Goal: Task Accomplishment & Management: Use online tool/utility

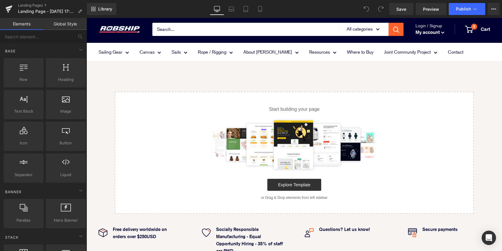
scroll to position [8, 0]
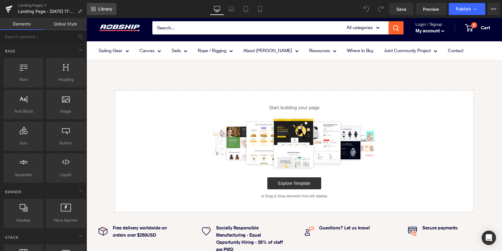
click at [100, 9] on span "Library" at bounding box center [105, 8] width 14 height 5
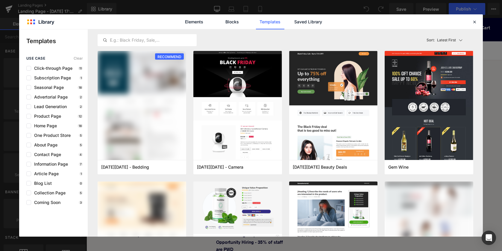
click at [324, 19] on div "Elements Blocks Templates Saved Library" at bounding box center [251, 21] width 152 height 15
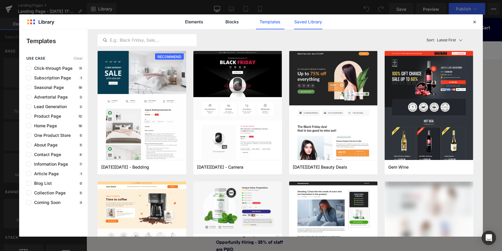
click at [308, 23] on link "Saved Library" at bounding box center [308, 21] width 28 height 15
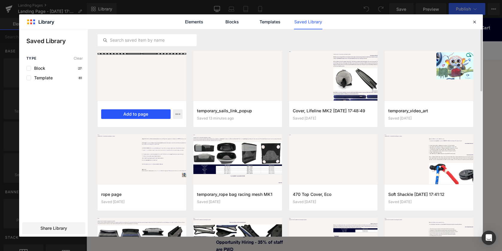
click at [145, 114] on button "Add to page" at bounding box center [135, 114] width 69 height 10
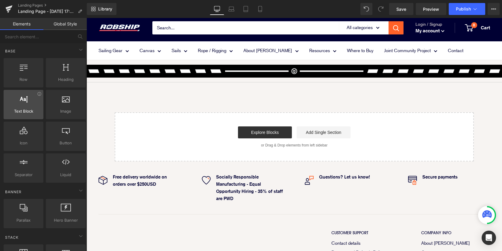
click at [23, 106] on div at bounding box center [23, 101] width 36 height 13
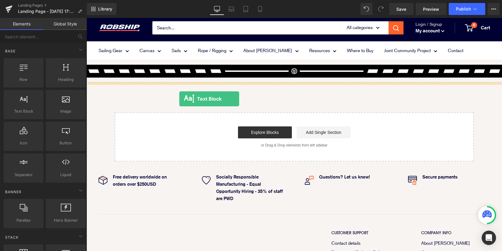
drag, startPoint x: 109, startPoint y: 124, endPoint x: 179, endPoint y: 99, distance: 74.3
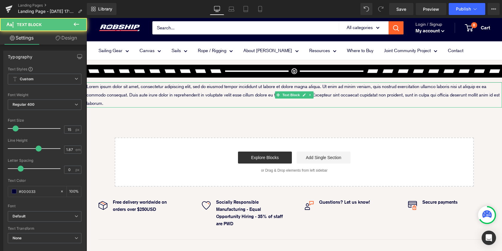
click at [190, 100] on p "Lorem ipsum dolor sit amet, consectetur adipiscing elit, sed do eiusmod tempor …" at bounding box center [295, 94] width 416 height 25
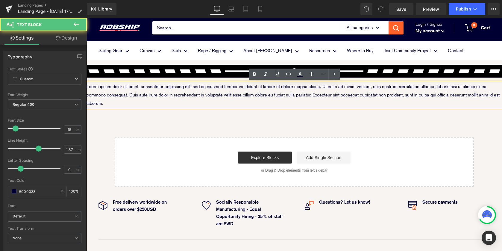
click at [111, 104] on p "Lorem ipsum dolor sit amet, consectetur adipiscing elit, sed do eiusmod tempor …" at bounding box center [295, 94] width 416 height 25
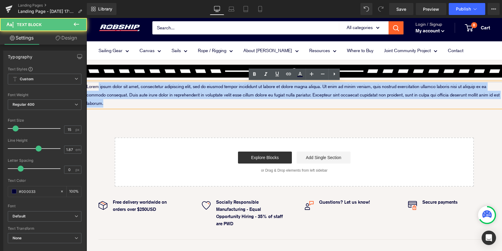
drag, startPoint x: 110, startPoint y: 104, endPoint x: 99, endPoint y: 89, distance: 18.9
click at [99, 89] on p "Lorem ipsum dolor sit amet, consectetur adipiscing elit, sed do eiusmod tempor …" at bounding box center [295, 94] width 416 height 25
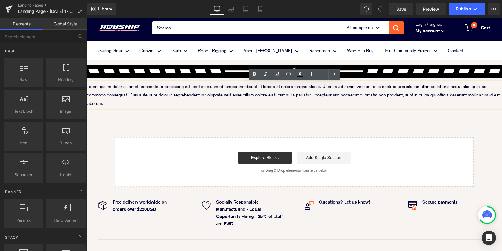
click at [142, 131] on div "Image Image Image Row Image GENERAL INFORMATION Text Block Separator Design Inf…" at bounding box center [295, 123] width 416 height 126
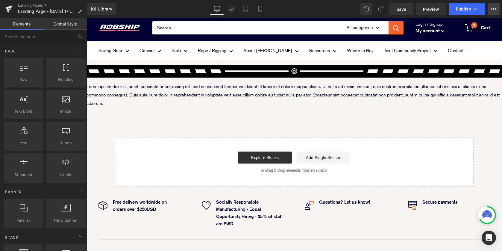
click at [496, 11] on button "View Live Page View with current Template Save Template to Library Schedule Pub…" at bounding box center [494, 9] width 12 height 12
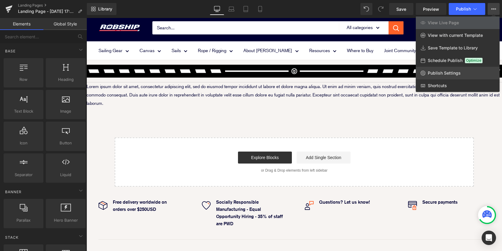
click at [444, 74] on span "Publish Settings" at bounding box center [444, 72] width 33 height 5
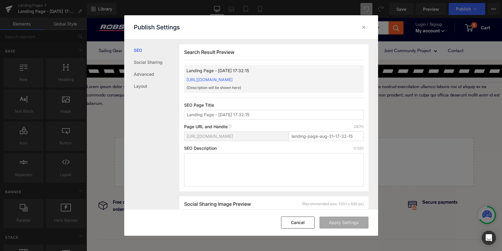
scroll to position [0, 0]
drag, startPoint x: 354, startPoint y: 137, endPoint x: 260, endPoint y: 136, distance: 93.4
click at [261, 136] on div "https://robship.myshopify.com/pages/ landing-page-aug-31-17-32-15" at bounding box center [274, 138] width 180 height 14
paste input "sails-class-sails"
type input "sails-class-sails"
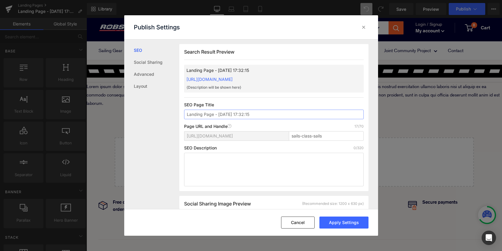
click at [262, 113] on input "Landing Page - Aug 31, 17:32:15" at bounding box center [274, 115] width 180 height 10
drag, startPoint x: 266, startPoint y: 113, endPoint x: 124, endPoint y: 113, distance: 141.3
click at [131, 113] on div "SEO Social Sharing Advanced Layout Search Result Preview Landing Page - Aug 31,…" at bounding box center [251, 125] width 254 height 170
paste input "sails-class-sails"
click at [196, 113] on input "sails-class-sails" at bounding box center [274, 115] width 180 height 10
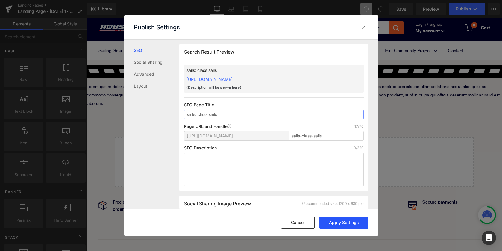
type input "sails: class sails"
click at [360, 220] on button "Apply Settings" at bounding box center [343, 222] width 49 height 12
click at [365, 28] on icon at bounding box center [364, 27] width 6 height 6
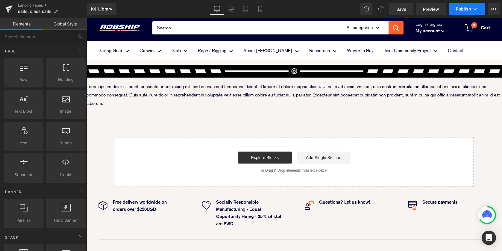
click at [458, 13] on button "Publish" at bounding box center [467, 9] width 37 height 12
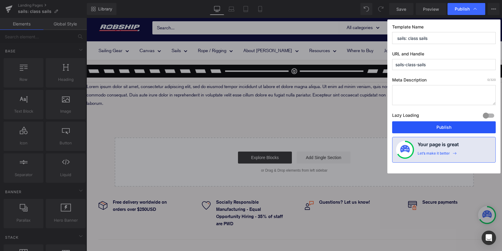
click at [427, 126] on button "Publish" at bounding box center [444, 127] width 104 height 12
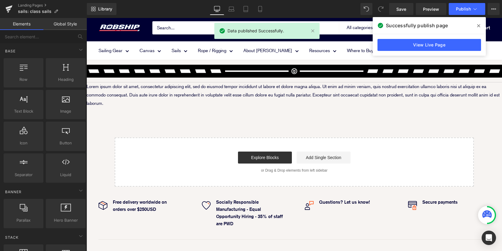
click at [478, 26] on icon at bounding box center [478, 25] width 3 height 5
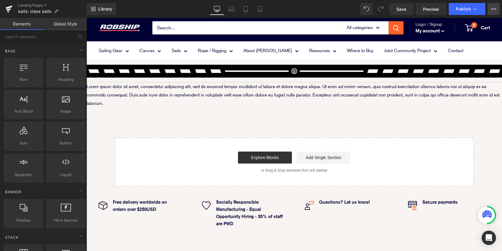
click at [496, 8] on icon at bounding box center [493, 9] width 5 height 5
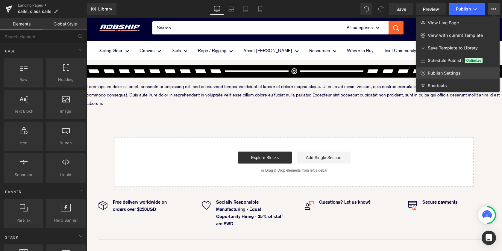
click at [435, 72] on span "Publish Settings" at bounding box center [444, 72] width 33 height 5
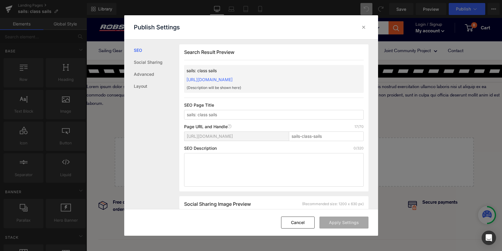
scroll to position [0, 0]
click at [199, 116] on input "sails: class sails" at bounding box center [274, 115] width 180 height 10
type input "sails - class sails"
click at [349, 223] on button "Apply Settings" at bounding box center [343, 222] width 49 height 12
click at [366, 26] on icon at bounding box center [364, 27] width 6 height 6
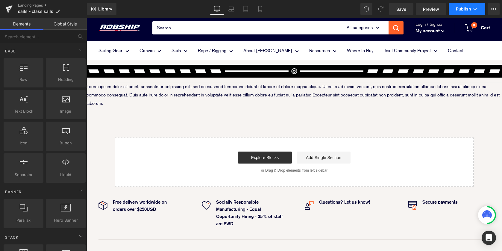
click at [460, 12] on button "Publish" at bounding box center [467, 9] width 37 height 12
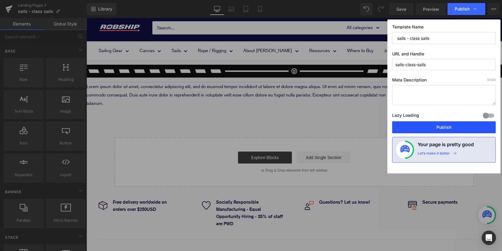
click at [442, 132] on button "Publish" at bounding box center [444, 127] width 104 height 12
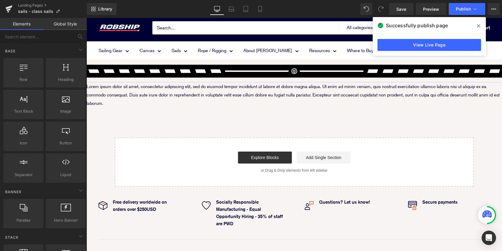
click at [479, 27] on icon at bounding box center [478, 25] width 3 height 3
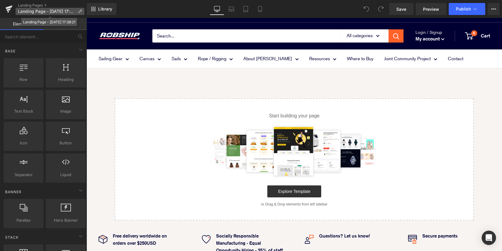
click at [35, 9] on span "Landing Page - Aug 31, 17:38:21" at bounding box center [46, 11] width 57 height 5
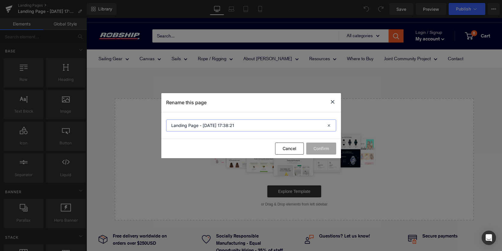
click at [243, 124] on input "Landing Page - Aug 31, 17:38:21" at bounding box center [251, 125] width 170 height 12
drag, startPoint x: 243, startPoint y: 124, endPoint x: 104, endPoint y: 124, distance: 139.8
click at [107, 124] on div "Rename this page Landing Page - Aug 31, 17:38:21 Cancel Confirm" at bounding box center [251, 125] width 502 height 251
paste input "Sails - Training"
type input "Sails - Training"
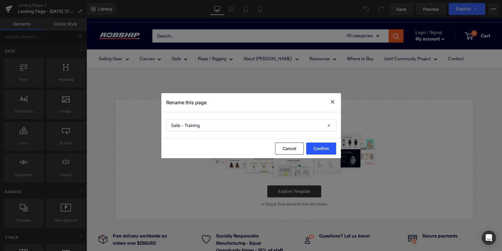
click at [320, 150] on button "Confirm" at bounding box center [321, 149] width 30 height 12
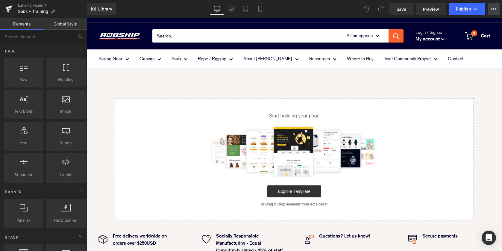
click at [497, 9] on button "View Live Page View with current Template Save Template to Library Schedule Pub…" at bounding box center [494, 9] width 12 height 12
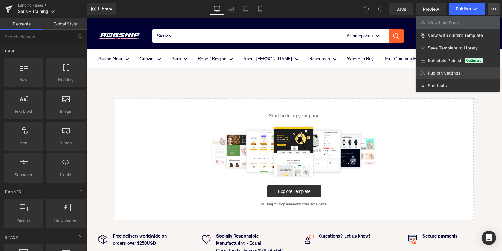
click at [457, 72] on span "Publish Settings" at bounding box center [444, 72] width 33 height 5
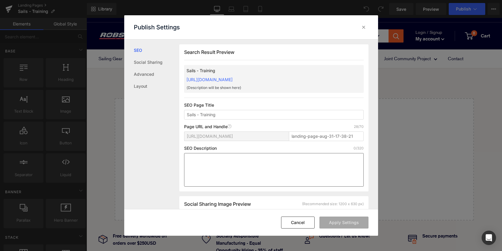
scroll to position [0, 0]
drag, startPoint x: 355, startPoint y: 135, endPoint x: 251, endPoint y: 130, distance: 103.7
click at [256, 130] on div "Page URL and Handle Page URL Address 28/70 https://robship.myshopify.com/pages/…" at bounding box center [274, 135] width 180 height 22
paste input "Sails---Training"
click at [304, 136] on input "Sails---Training" at bounding box center [326, 136] width 75 height 10
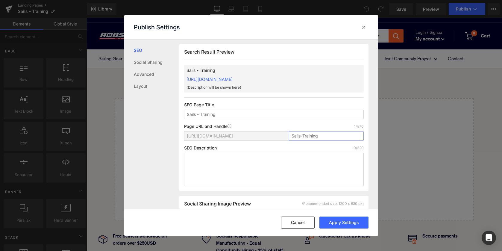
drag, startPoint x: 336, startPoint y: 136, endPoint x: 224, endPoint y: 136, distance: 111.7
click at [227, 136] on div "https://robship.myshopify.com/pages/ Sails-Training" at bounding box center [274, 138] width 180 height 14
paste input "sails-t"
type input "sails-training"
click at [338, 222] on button "Apply Settings" at bounding box center [343, 222] width 49 height 12
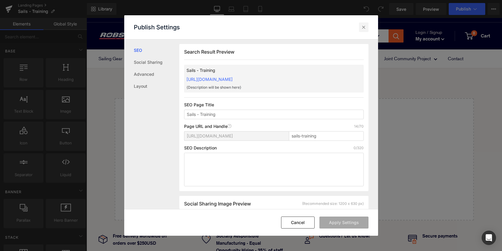
click at [363, 27] on icon at bounding box center [364, 27] width 6 height 6
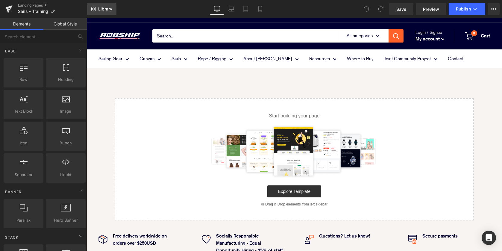
click at [108, 9] on span "Library" at bounding box center [105, 8] width 14 height 5
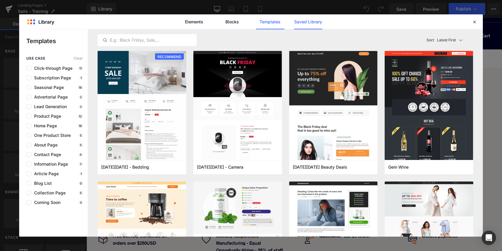
click at [314, 23] on link "Saved Library" at bounding box center [308, 21] width 28 height 15
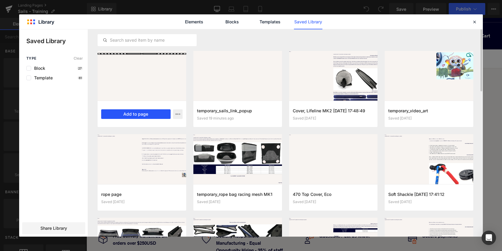
click at [128, 116] on button "Add to page" at bounding box center [135, 114] width 69 height 10
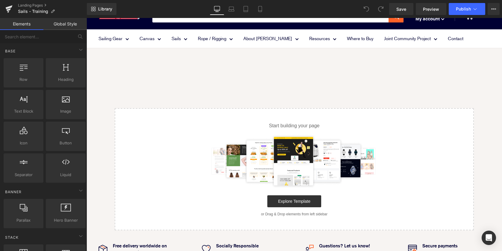
scroll to position [20, 0]
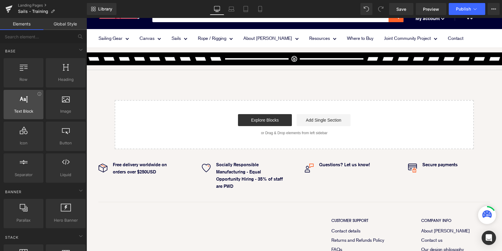
click at [23, 104] on div at bounding box center [23, 101] width 36 height 13
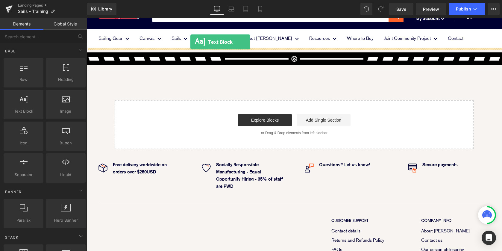
scroll to position [14, 0]
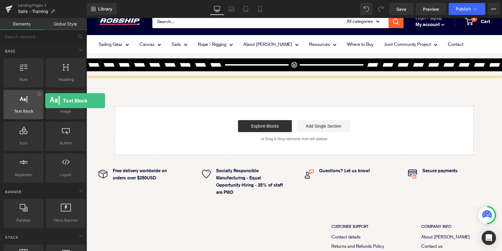
drag, startPoint x: 26, startPoint y: 103, endPoint x: 23, endPoint y: 102, distance: 3.3
click at [23, 102] on div at bounding box center [23, 101] width 36 height 13
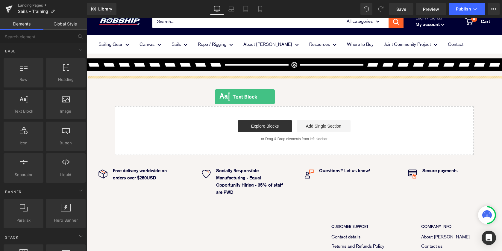
drag, startPoint x: 113, startPoint y: 119, endPoint x: 215, endPoint y: 97, distance: 104.0
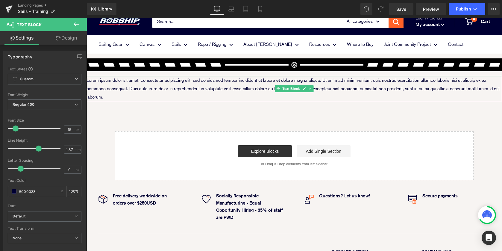
click at [201, 88] on p "Lorem ipsum dolor sit amet, consectetur adipiscing elit, sed do eiusmod tempor …" at bounding box center [295, 88] width 416 height 25
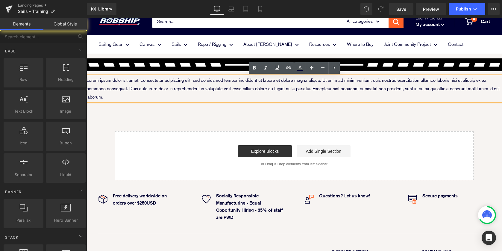
click at [122, 103] on div "Image Image Image Row Image GENERAL INFORMATION Text Block Separator Design Inf…" at bounding box center [295, 117] width 416 height 126
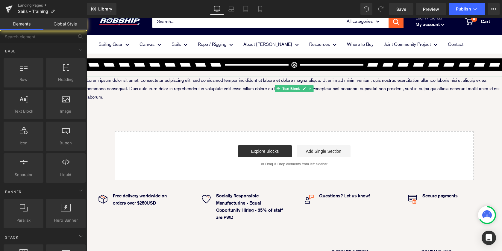
click at [111, 98] on p "Lorem ipsum dolor sit amet, consectetur adipiscing elit, sed do eiusmod tempor …" at bounding box center [295, 88] width 416 height 25
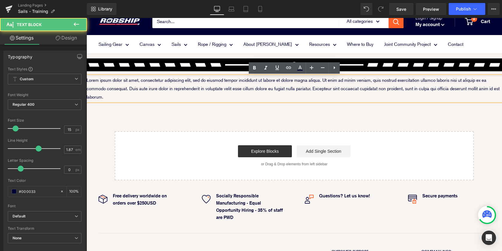
click at [111, 98] on p "Lorem ipsum dolor sit amet, consectetur adipiscing elit, sed do eiusmod tempor …" at bounding box center [295, 88] width 416 height 25
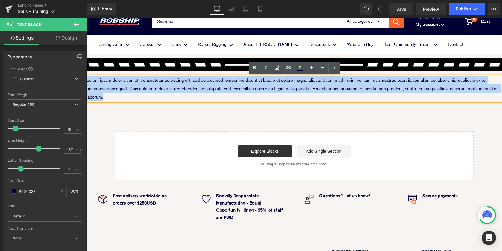
drag, startPoint x: 121, startPoint y: 97, endPoint x: 87, endPoint y: 80, distance: 38.3
click at [87, 80] on p "Lorem ipsum dolor sit amet, consectetur adipiscing elit, sed do eiusmod tempor …" at bounding box center [295, 88] width 416 height 25
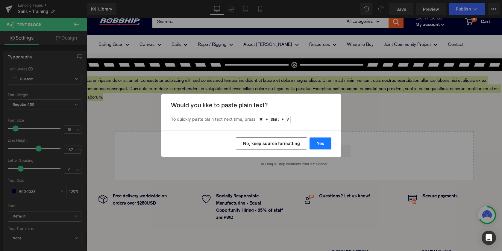
click at [318, 141] on button "Yes" at bounding box center [321, 143] width 22 height 12
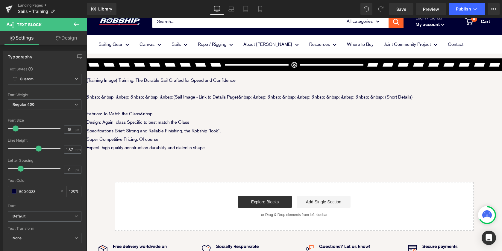
click at [174, 160] on div "Image Image Image Row Image GENERAL INFORMATION Text Block Separator Design Inf…" at bounding box center [295, 142] width 416 height 177
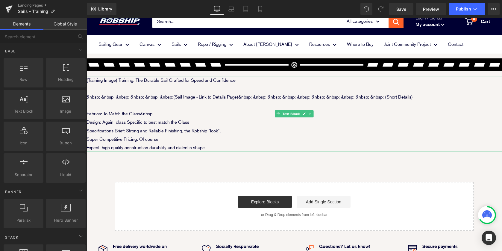
click at [134, 99] on p "&nbsp; &nbsp; &nbsp; &nbsp; &nbsp; &nbsp;(Sail Image - Link to Details Page)&nb…" at bounding box center [295, 97] width 416 height 8
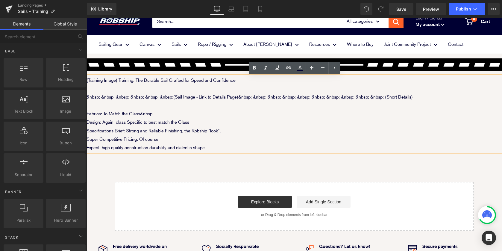
click at [125, 170] on div "Image Image Image Row Image GENERAL INFORMATION Text Block Separator Design Inf…" at bounding box center [295, 142] width 416 height 177
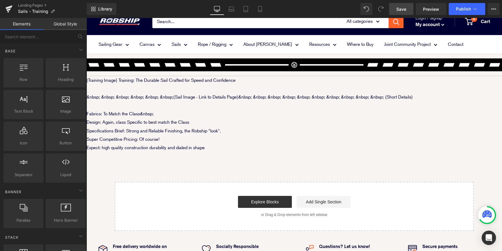
click at [399, 8] on span "Save" at bounding box center [401, 9] width 10 height 6
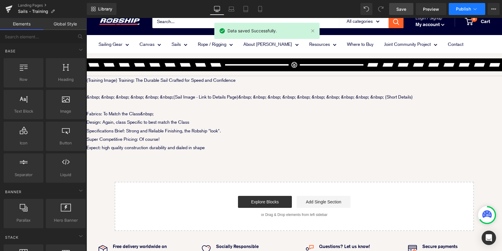
click at [465, 10] on span "Publish" at bounding box center [463, 9] width 15 height 5
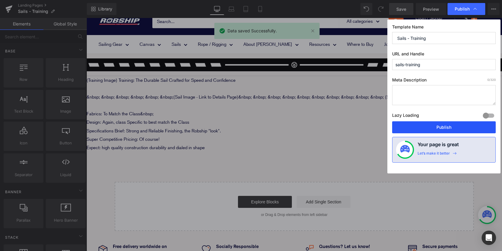
click at [439, 125] on button "Publish" at bounding box center [444, 127] width 104 height 12
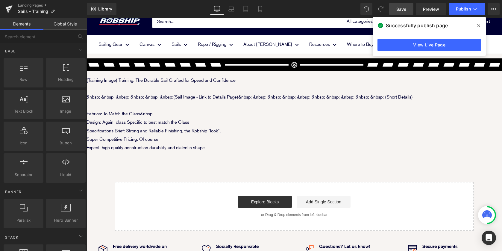
click at [478, 25] on icon at bounding box center [478, 25] width 3 height 3
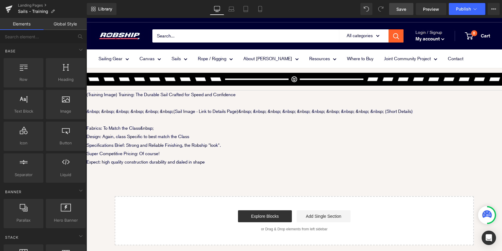
click at [399, 10] on span "Save" at bounding box center [401, 9] width 10 height 6
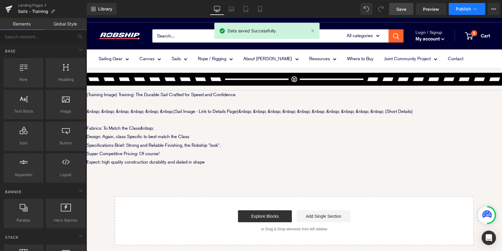
click at [458, 9] on span "Publish" at bounding box center [463, 9] width 15 height 5
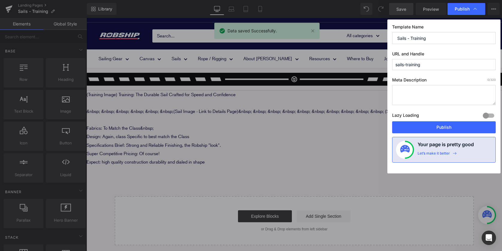
click at [447, 118] on div "Lazy Loading Build Upgrade plan to unlock" at bounding box center [444, 116] width 104 height 10
click at [442, 128] on button "Publish" at bounding box center [444, 127] width 104 height 12
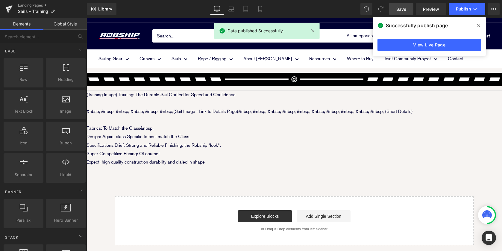
click at [478, 25] on icon at bounding box center [478, 25] width 3 height 5
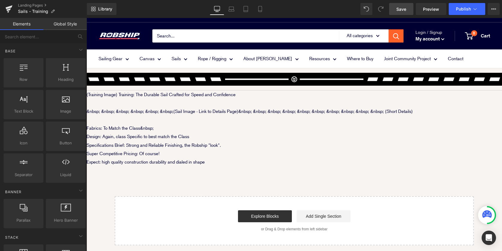
click at [406, 10] on span "Save" at bounding box center [401, 9] width 10 height 6
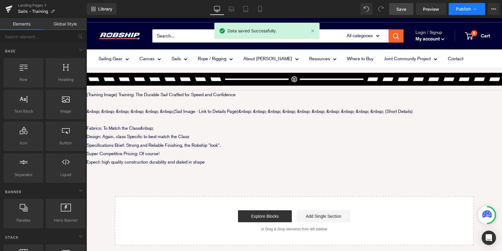
click at [457, 14] on button "Publish" at bounding box center [467, 9] width 37 height 12
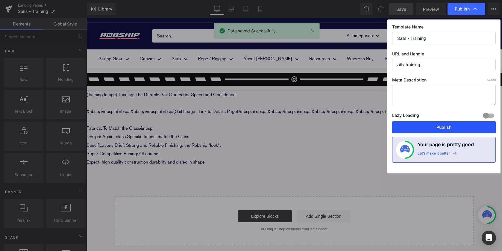
click at [440, 126] on button "Publish" at bounding box center [444, 127] width 104 height 12
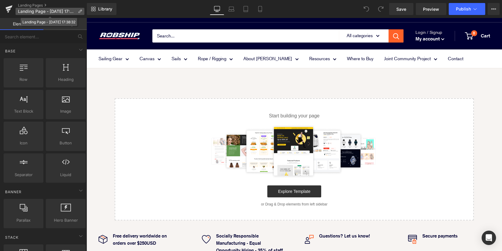
click at [28, 13] on span "Landing Page - [DATE] 17:38:32" at bounding box center [46, 11] width 57 height 5
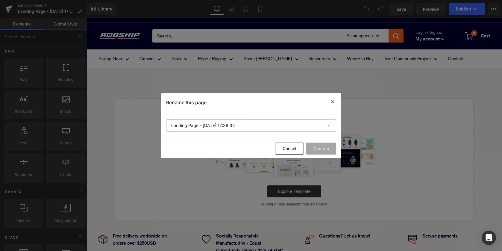
drag, startPoint x: 244, startPoint y: 128, endPoint x: 169, endPoint y: 127, distance: 75.2
click at [169, 127] on input "Landing Page - [DATE] 17:38:32" at bounding box center [251, 125] width 170 height 12
paste input "Sails - Unique Features"
type input "Sails - Unique Features"
click at [316, 151] on button "Confirm" at bounding box center [321, 149] width 30 height 12
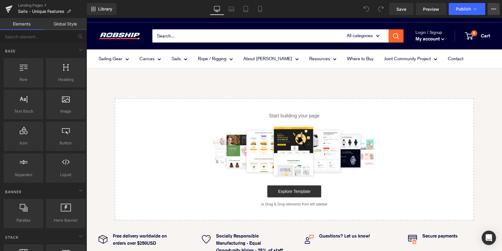
click at [494, 8] on icon at bounding box center [493, 9] width 5 height 5
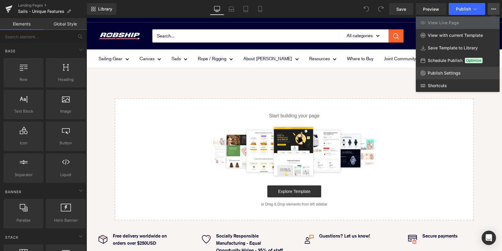
click at [446, 75] on span "Publish Settings" at bounding box center [444, 72] width 33 height 5
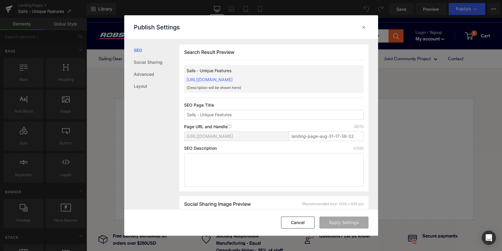
scroll to position [0, 0]
click at [293, 136] on input "landing-page-aug-31-17-38-32" at bounding box center [326, 136] width 75 height 10
drag, startPoint x: 291, startPoint y: 136, endPoint x: 354, endPoint y: 134, distance: 62.9
click at [354, 134] on input "landing-page-aug-31-17-38-32" at bounding box center [326, 136] width 75 height 10
type input "l"
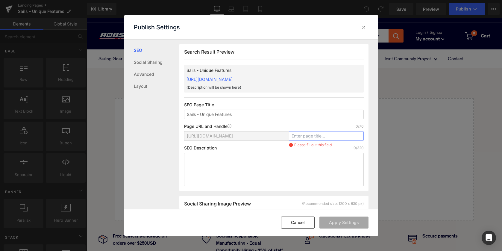
paste input "sails-unique-features"
type input "sails-unique-features"
click at [331, 219] on button "Apply Settings" at bounding box center [343, 222] width 49 height 12
click at [365, 22] on div at bounding box center [364, 27] width 10 height 10
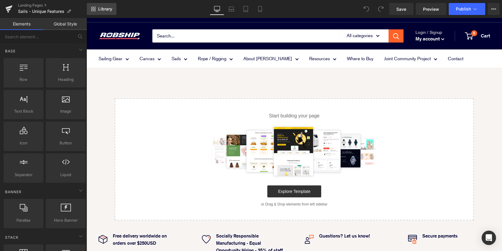
click at [101, 8] on span "Library" at bounding box center [105, 8] width 14 height 5
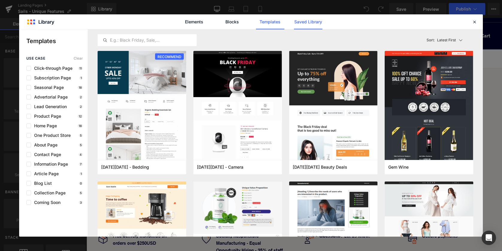
click at [307, 20] on link "Saved Library" at bounding box center [308, 21] width 28 height 15
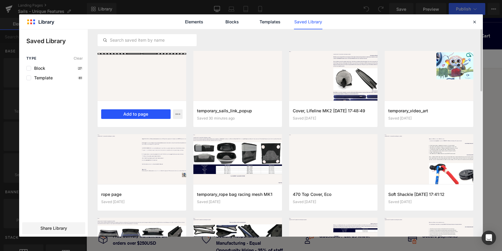
drag, startPoint x: 122, startPoint y: 113, endPoint x: 36, endPoint y: 95, distance: 88.1
click at [122, 113] on button "Add to page" at bounding box center [135, 114] width 69 height 10
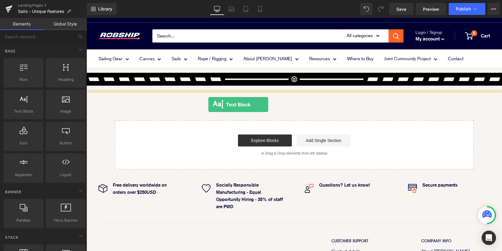
drag, startPoint x: 105, startPoint y: 126, endPoint x: 208, endPoint y: 104, distance: 105.5
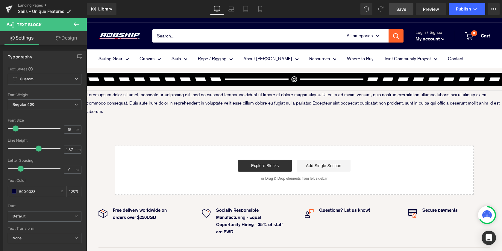
click at [397, 7] on span "Save" at bounding box center [401, 9] width 10 height 6
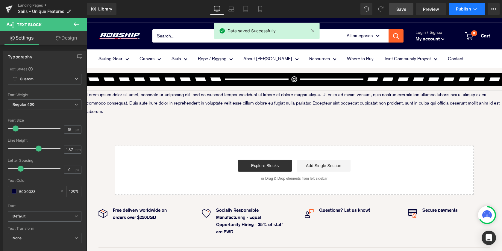
click at [464, 11] on span "Publish" at bounding box center [463, 9] width 15 height 5
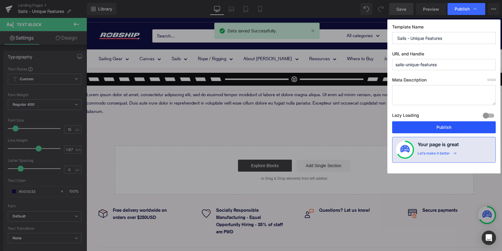
click at [434, 124] on button "Publish" at bounding box center [444, 127] width 104 height 12
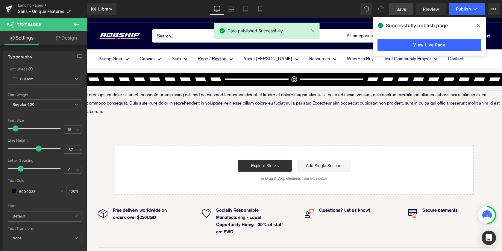
drag, startPoint x: 478, startPoint y: 27, endPoint x: 392, endPoint y: 9, distance: 88.4
click at [478, 27] on icon at bounding box center [478, 25] width 3 height 5
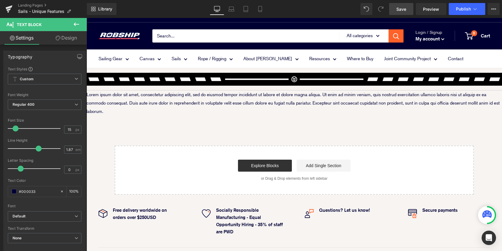
click at [400, 7] on span "Save" at bounding box center [401, 9] width 10 height 6
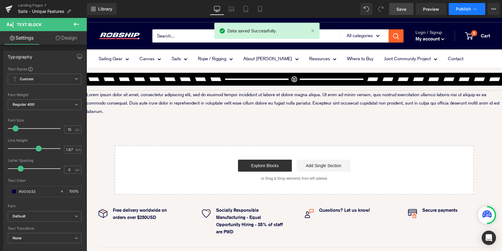
click at [465, 12] on button "Publish" at bounding box center [467, 9] width 37 height 12
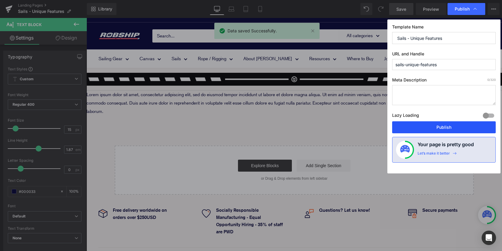
click at [440, 125] on button "Publish" at bounding box center [444, 127] width 104 height 12
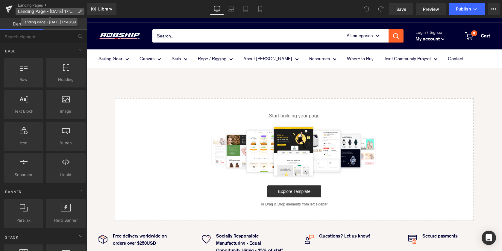
click at [50, 10] on span "Landing Page - Aug 31, 17:48:39" at bounding box center [46, 11] width 57 height 5
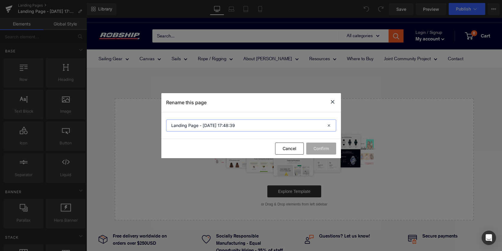
click at [240, 129] on input "Landing Page - Aug 31, 17:48:39" at bounding box center [251, 125] width 170 height 12
drag, startPoint x: 253, startPoint y: 125, endPoint x: 169, endPoint y: 125, distance: 84.4
click at [169, 125] on input "Landing Page - Aug 31, 17:48:39" at bounding box center [251, 125] width 170 height 12
paste input "Sails - Navigator"
type input "Sails - Navigator"
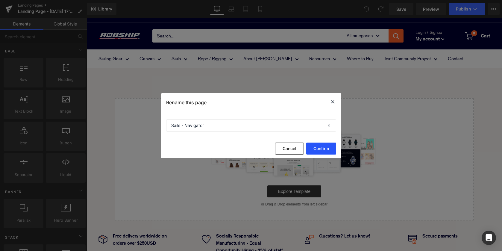
click at [324, 148] on button "Confirm" at bounding box center [321, 149] width 30 height 12
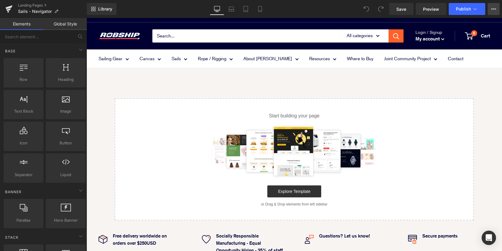
click at [490, 9] on button "View Live Page View with current Template Save Template to Library Schedule Pub…" at bounding box center [494, 9] width 12 height 12
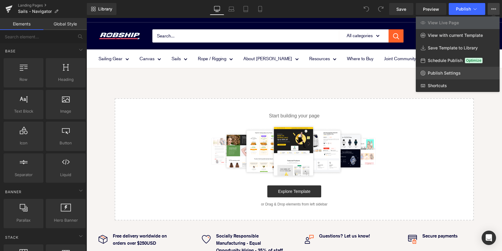
click at [446, 76] on link "Publish Settings" at bounding box center [458, 73] width 84 height 13
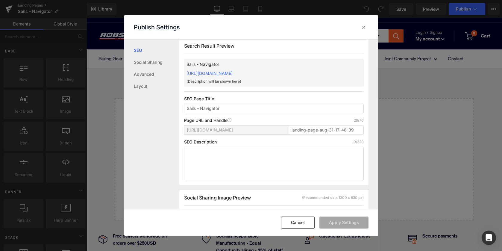
scroll to position [7, 0]
click at [356, 127] on input "landing-page-aug-31-17-48-39" at bounding box center [326, 130] width 75 height 10
drag, startPoint x: 356, startPoint y: 130, endPoint x: 212, endPoint y: 126, distance: 144.3
click at [212, 126] on div "https://robship.myshopify.com/pages/ landing-page-aug-31-17-48-39" at bounding box center [274, 132] width 180 height 14
paste input "sails-navigator-draft"
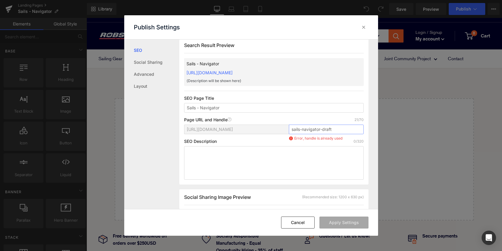
drag, startPoint x: 321, startPoint y: 129, endPoint x: 377, endPoint y: 125, distance: 56.1
click at [362, 125] on div "Search Result Preview Sails - Navigator https://robship.myshopify.com/pages/sai…" at bounding box center [273, 110] width 189 height 147
type input "sails-navigator"
click at [339, 222] on button "Apply Settings" at bounding box center [343, 222] width 49 height 12
click at [364, 27] on icon at bounding box center [364, 27] width 6 height 6
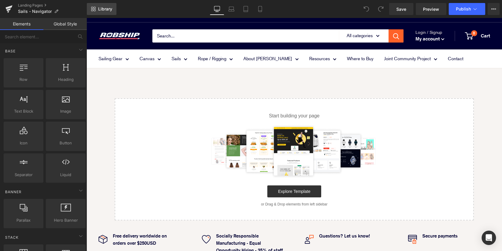
click at [102, 10] on span "Library" at bounding box center [105, 8] width 14 height 5
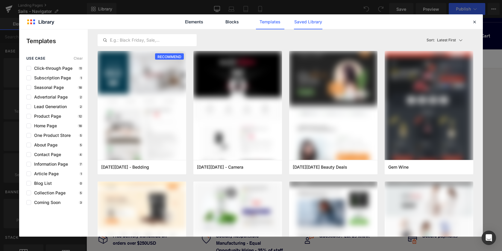
click at [313, 25] on link "Saved Library" at bounding box center [308, 21] width 28 height 15
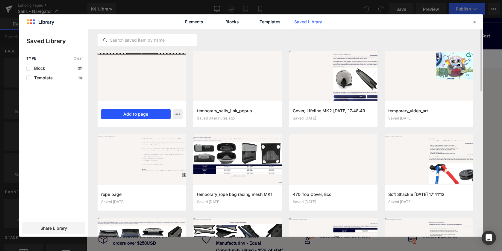
click at [137, 115] on button "Add to page" at bounding box center [135, 114] width 69 height 10
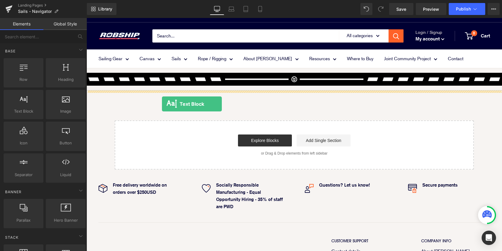
drag, startPoint x: 104, startPoint y: 118, endPoint x: 162, endPoint y: 103, distance: 59.8
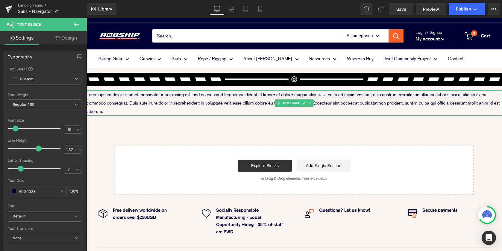
click at [133, 102] on p "Lorem ipsum dolor sit amet, consectetur adipiscing elit, sed do eiusmod tempor …" at bounding box center [295, 102] width 416 height 25
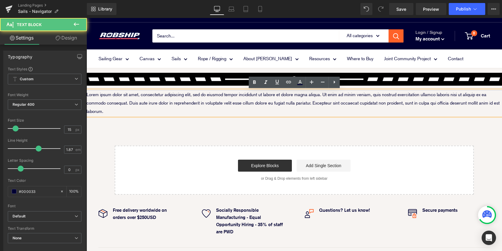
click at [122, 104] on p "Lorem ipsum dolor sit amet, consectetur adipiscing elit, sed do eiusmod tempor …" at bounding box center [295, 102] width 416 height 25
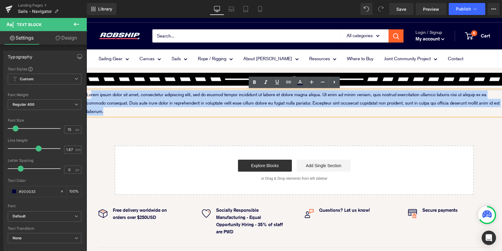
drag, startPoint x: 90, startPoint y: 94, endPoint x: 116, endPoint y: 111, distance: 30.8
click at [116, 111] on p "Lorem ipsum dolor sit amet, consectetur adipiscing elit, sed do eiusmod tempor …" at bounding box center [295, 102] width 416 height 25
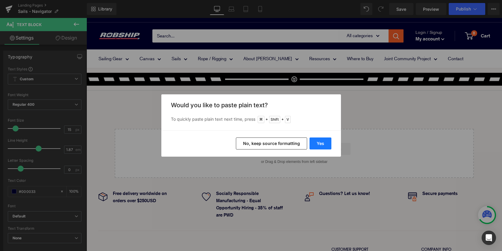
click at [322, 147] on button "Yes" at bounding box center [321, 143] width 22 height 12
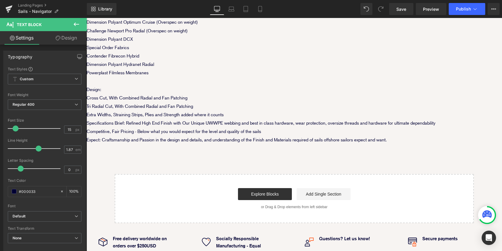
scroll to position [13, 0]
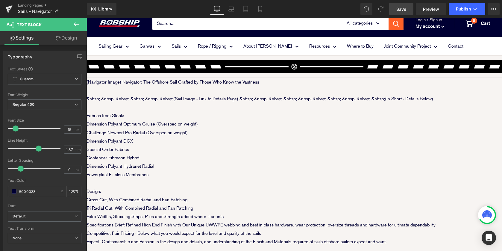
click at [401, 12] on span "Save" at bounding box center [401, 9] width 10 height 6
click at [461, 11] on span "Publish" at bounding box center [463, 9] width 15 height 5
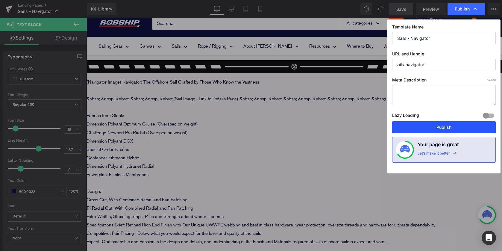
click at [435, 130] on button "Publish" at bounding box center [444, 127] width 104 height 12
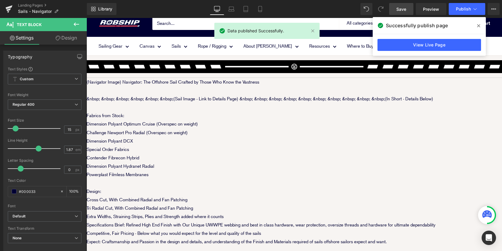
click at [480, 23] on icon at bounding box center [478, 25] width 3 height 5
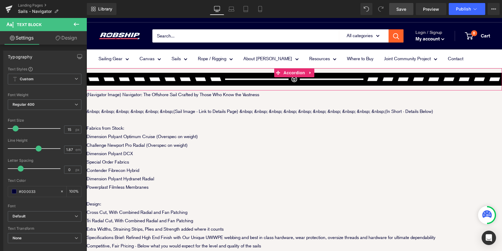
click at [269, 87] on div "Image Image Image Row" at bounding box center [295, 79] width 416 height 22
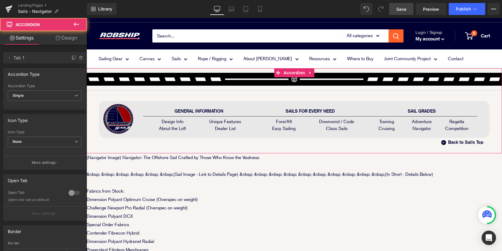
click at [269, 87] on div "Image Image Image Row" at bounding box center [295, 79] width 416 height 22
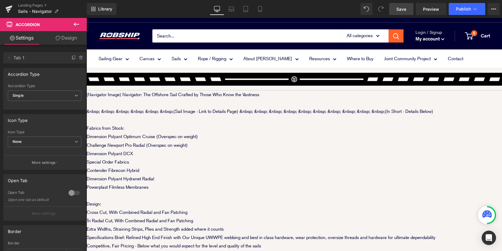
click at [395, 5] on link "Save" at bounding box center [401, 9] width 24 height 12
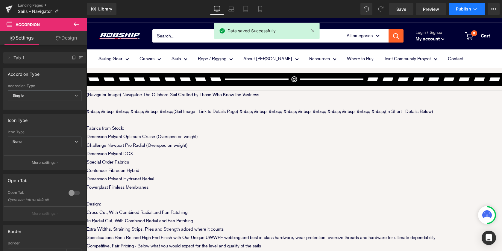
click at [460, 13] on button "Publish" at bounding box center [467, 9] width 37 height 12
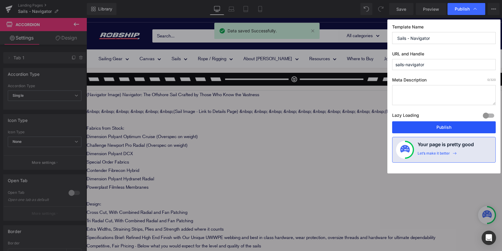
click at [428, 122] on button "Publish" at bounding box center [444, 127] width 104 height 12
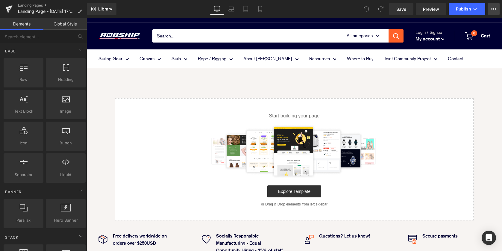
click at [493, 7] on icon at bounding box center [493, 9] width 5 height 5
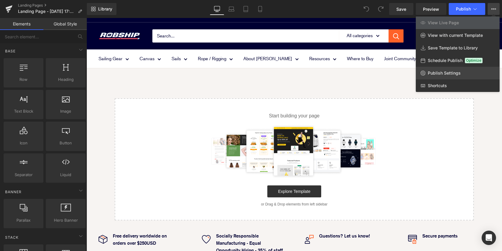
click at [437, 72] on span "Publish Settings" at bounding box center [444, 72] width 33 height 5
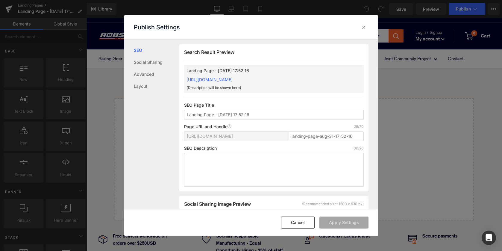
scroll to position [0, 0]
drag, startPoint x: 356, startPoint y: 134, endPoint x: 290, endPoint y: 135, distance: 66.8
click at [290, 135] on input "landing-page-aug-31-17-52-16" at bounding box center [326, 136] width 75 height 10
paste input "sails-for-fore-aft-main-[GEOGRAPHIC_DATA]-jib"
type input "sails-for-fore-aft-main-[GEOGRAPHIC_DATA]-jib"
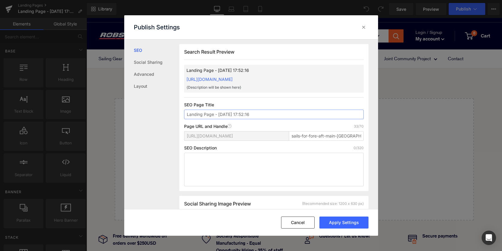
click at [255, 114] on input "Landing Page - [DATE] 17:52:16" at bounding box center [274, 115] width 180 height 10
drag, startPoint x: 266, startPoint y: 113, endPoint x: 187, endPoint y: 114, distance: 79.0
click at [187, 114] on input "Landing Page - [DATE] 17:52:16" at bounding box center [274, 115] width 180 height 10
paste input "Sails - For Fore/Aft (Main/[GEOGRAPHIC_DATA]/Jib)"
type input "Sails - For Fore/Aft (Main/[GEOGRAPHIC_DATA]/Jib)"
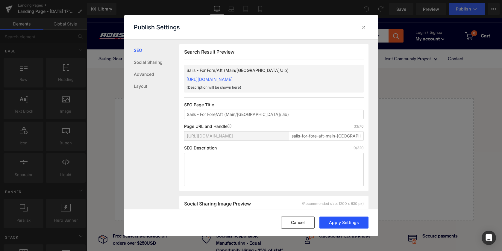
click at [340, 219] on button "Apply Settings" at bounding box center [343, 222] width 49 height 12
click at [365, 25] on icon at bounding box center [364, 27] width 6 height 6
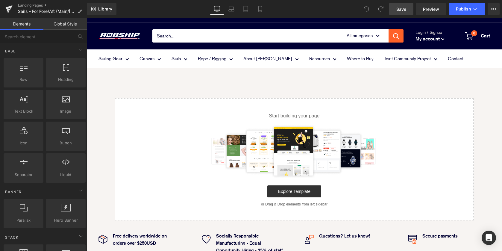
click at [396, 10] on link "Save" at bounding box center [401, 9] width 24 height 12
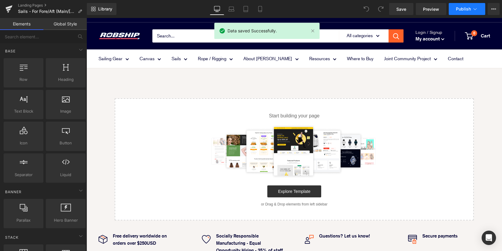
click at [471, 5] on button "Publish" at bounding box center [467, 9] width 37 height 12
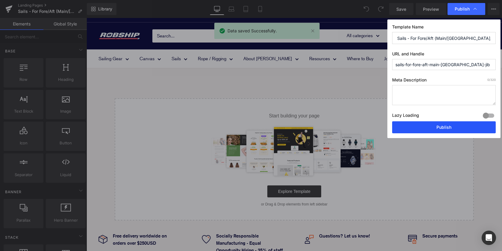
click at [433, 128] on button "Publish" at bounding box center [444, 127] width 104 height 12
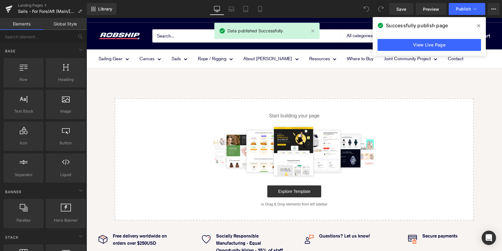
click at [478, 26] on icon at bounding box center [478, 25] width 3 height 5
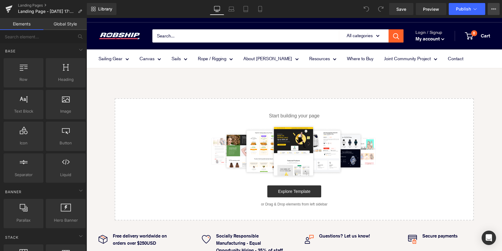
click at [493, 8] on icon at bounding box center [493, 8] width 1 height 1
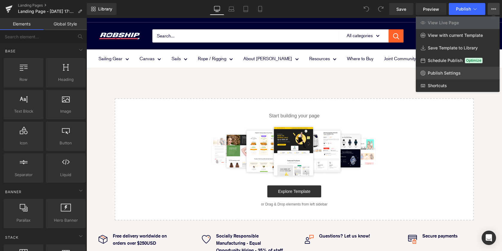
click at [440, 72] on span "Publish Settings" at bounding box center [444, 72] width 33 height 5
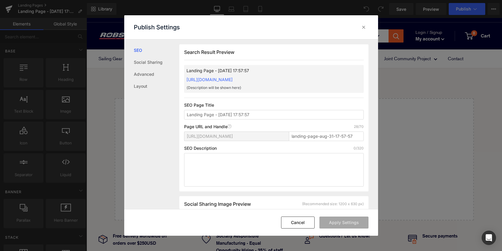
scroll to position [0, 0]
click at [256, 118] on input "Landing Page - Aug 31, 17:57:57" at bounding box center [274, 115] width 180 height 10
drag, startPoint x: 264, startPoint y: 114, endPoint x: 148, endPoint y: 101, distance: 116.6
click at [148, 101] on div "SEO Social Sharing Advanced Layout Search Result Preview Landing Page - Aug 31,…" at bounding box center [251, 125] width 254 height 170
paste input "Sails - Dealer List"
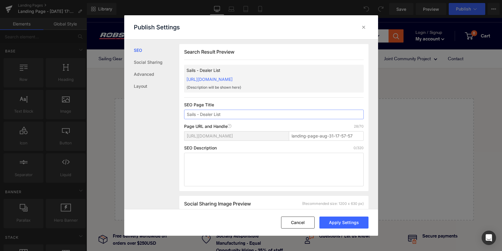
type input "Sails - Dealer List"
click at [332, 138] on input "landing-page-aug-31-17-57-57" at bounding box center [326, 136] width 75 height 10
drag, startPoint x: 356, startPoint y: 135, endPoint x: 235, endPoint y: 131, distance: 120.4
click at [235, 131] on div "Page URL and Handle Page URL Address 28/70 https://robship.myshopify.com/pages/…" at bounding box center [274, 135] width 180 height 22
paste input "sails-dealer-list"
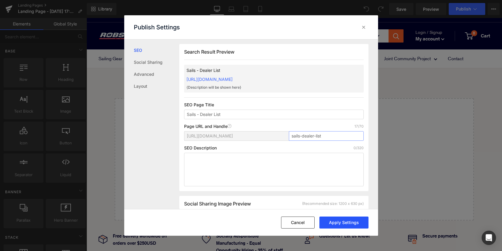
type input "sails-dealer-list"
click at [340, 222] on button "Apply Settings" at bounding box center [343, 222] width 49 height 12
click at [364, 28] on icon at bounding box center [364, 27] width 6 height 6
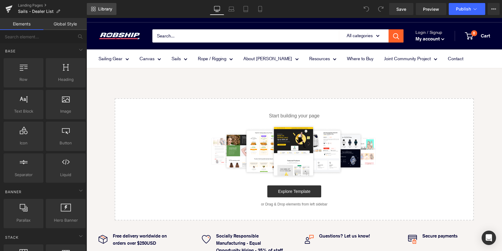
click at [99, 7] on span "Library" at bounding box center [105, 8] width 14 height 5
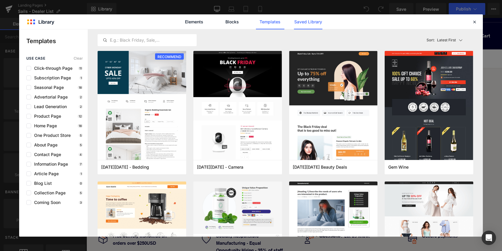
click at [317, 18] on link "Saved Library" at bounding box center [308, 21] width 28 height 15
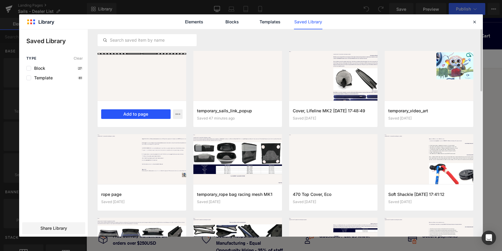
click at [139, 115] on button "Add to page" at bounding box center [135, 114] width 69 height 10
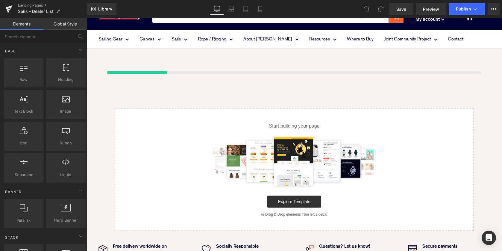
scroll to position [20, 0]
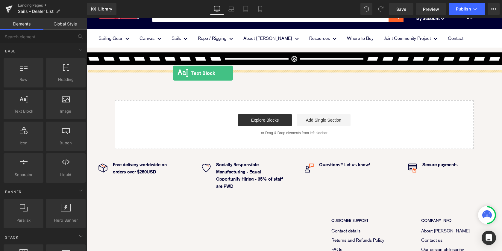
drag, startPoint x: 105, startPoint y: 121, endPoint x: 173, endPoint y: 73, distance: 83.2
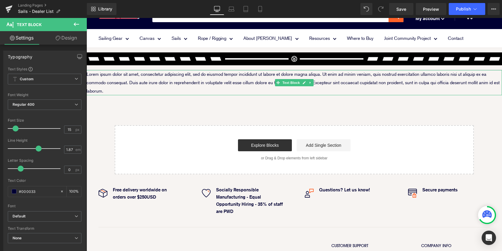
click at [188, 87] on p "Lorem ipsum dolor sit amet, consectetur adipiscing elit, sed do eiusmod tempor …" at bounding box center [295, 82] width 416 height 25
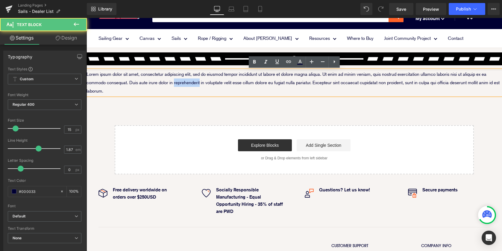
click at [188, 87] on p "Lorem ipsum dolor sit amet, consectetur adipiscing elit, sed do eiusmod tempor …" at bounding box center [295, 82] width 416 height 25
click at [131, 93] on p "Lorem ipsum dolor sit amet, consectetur adipiscing elit, sed do eiusmod tempor …" at bounding box center [295, 82] width 416 height 25
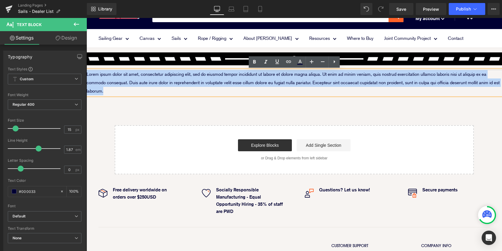
drag, startPoint x: 131, startPoint y: 93, endPoint x: 87, endPoint y: 72, distance: 49.0
click at [87, 72] on p "Lorem ipsum dolor sit amet, consectetur adipiscing elit, sed do eiusmod tempor …" at bounding box center [295, 82] width 416 height 25
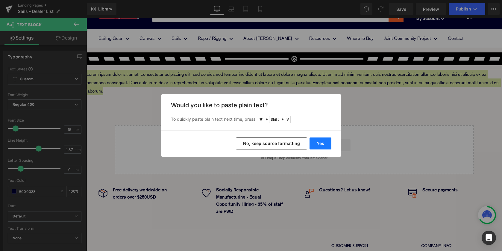
click at [321, 143] on button "Yes" at bounding box center [321, 143] width 22 height 12
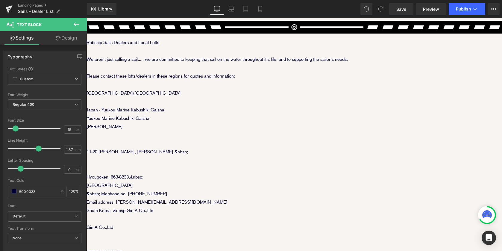
scroll to position [0, 0]
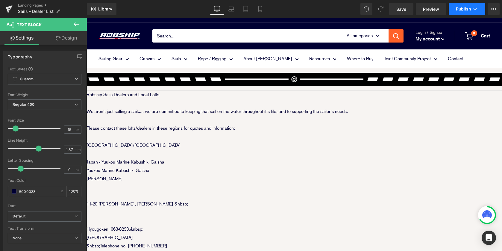
click at [463, 9] on span "Publish" at bounding box center [463, 9] width 15 height 5
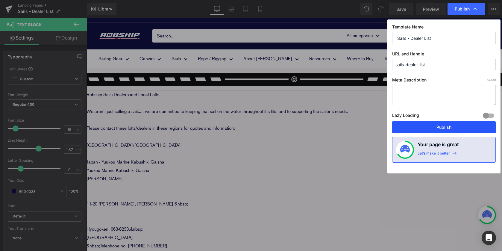
drag, startPoint x: 438, startPoint y: 127, endPoint x: 351, endPoint y: 109, distance: 88.4
click at [438, 127] on button "Publish" at bounding box center [444, 127] width 104 height 12
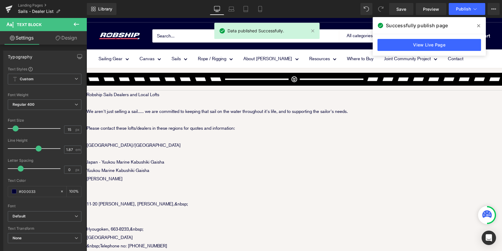
click at [479, 27] on icon at bounding box center [478, 25] width 3 height 5
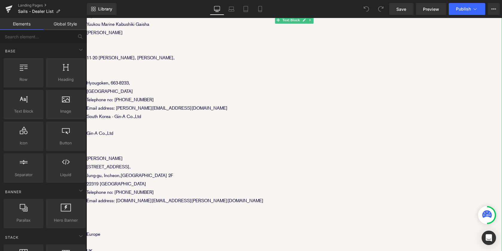
scroll to position [187, 0]
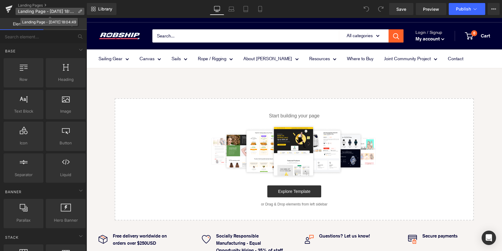
click at [35, 12] on span "Landing Page - Aug 31, 18:04:49" at bounding box center [46, 11] width 57 height 5
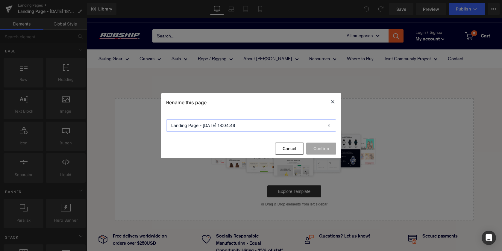
click at [248, 125] on input "Landing Page - Aug 31, 18:04:49" at bounding box center [251, 125] width 170 height 12
drag, startPoint x: 260, startPoint y: 124, endPoint x: 151, endPoint y: 124, distance: 108.4
click at [151, 124] on div "Rename this page Landing Page - Aug 31, 18:04:49 Cancel Confirm" at bounding box center [251, 125] width 502 height 251
paste input "Sails - Easy Sailing"
type input "Sails - Easy Sailing"
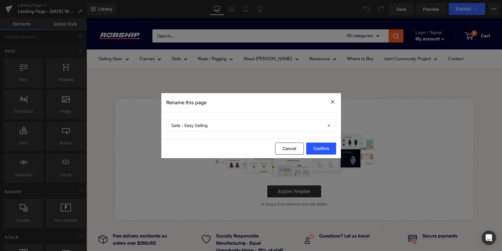
click at [324, 149] on button "Confirm" at bounding box center [321, 149] width 30 height 12
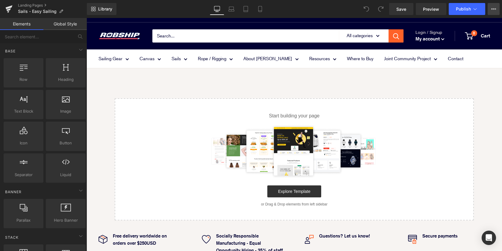
click at [493, 9] on icon at bounding box center [493, 8] width 1 height 1
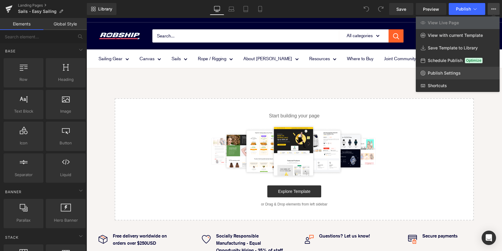
click at [443, 73] on span "Publish Settings" at bounding box center [444, 72] width 33 height 5
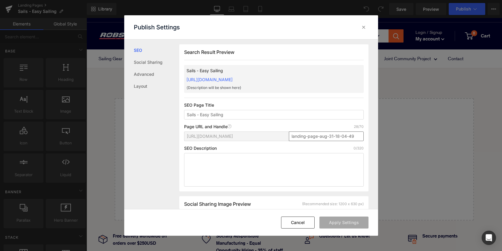
scroll to position [0, 0]
click at [358, 137] on input "landing-page-aug-31-18-04-49" at bounding box center [326, 136] width 75 height 10
drag, startPoint x: 355, startPoint y: 136, endPoint x: 243, endPoint y: 134, distance: 112.0
click at [246, 134] on div "https://robship.myshopify.com/pages/ landing-page-aug-31-18-04-49" at bounding box center [274, 138] width 180 height 14
paste input "sails-easy-sailing"
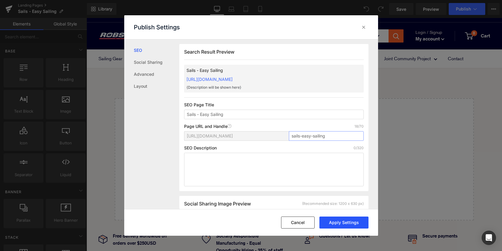
type input "sails-easy-sailing"
click at [352, 225] on button "Apply Settings" at bounding box center [343, 222] width 49 height 12
click at [364, 28] on icon at bounding box center [364, 27] width 6 height 6
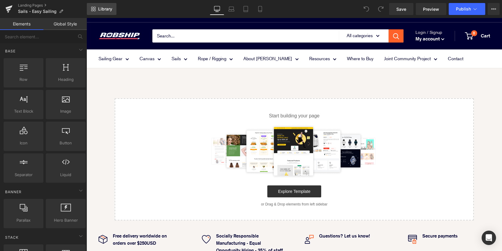
click at [102, 10] on span "Library" at bounding box center [105, 8] width 14 height 5
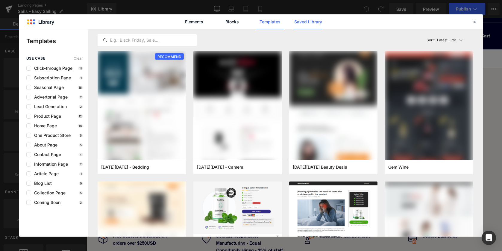
click at [313, 18] on link "Saved Library" at bounding box center [308, 21] width 28 height 15
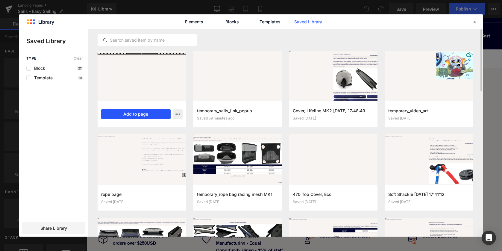
click at [143, 115] on button "Add to page" at bounding box center [135, 114] width 69 height 10
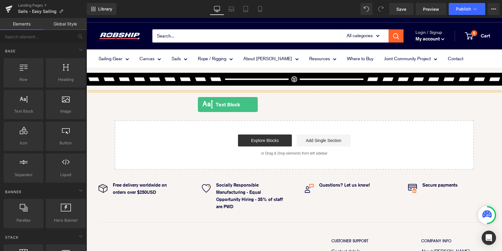
drag, startPoint x: 108, startPoint y: 124, endPoint x: 198, endPoint y: 104, distance: 91.8
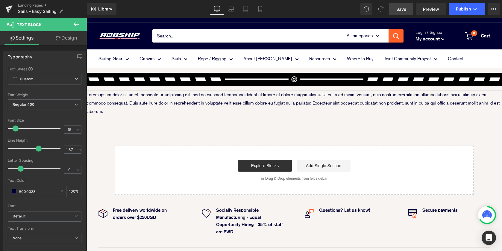
click at [400, 9] on span "Save" at bounding box center [401, 9] width 10 height 6
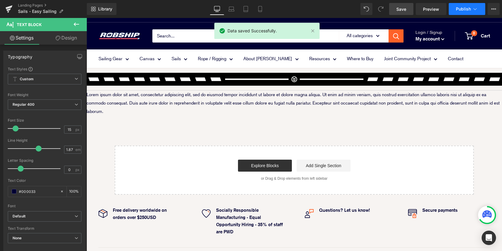
click at [460, 9] on span "Publish" at bounding box center [463, 9] width 15 height 5
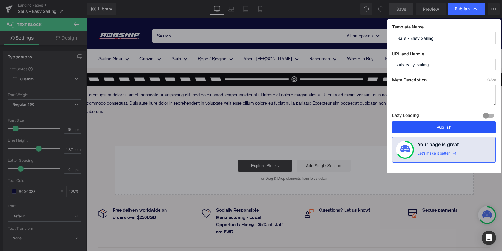
click at [441, 129] on button "Publish" at bounding box center [444, 127] width 104 height 12
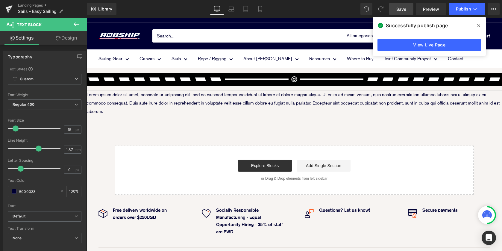
click at [479, 26] on icon at bounding box center [478, 25] width 3 height 3
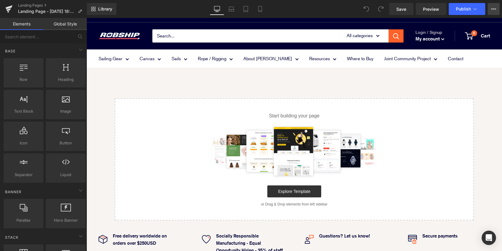
click at [496, 10] on icon at bounding box center [493, 9] width 5 height 5
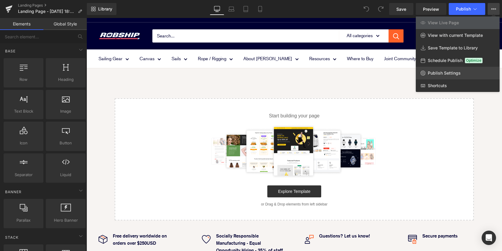
click at [453, 73] on span "Publish Settings" at bounding box center [444, 72] width 33 height 5
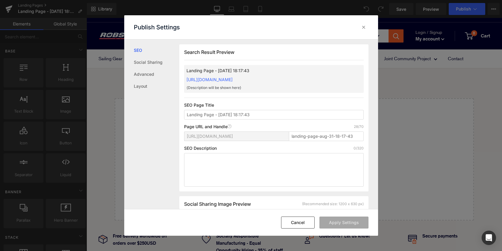
scroll to position [0, 0]
click at [255, 114] on input "Landing Page - [DATE] 18:17:43" at bounding box center [274, 115] width 180 height 10
drag, startPoint x: 262, startPoint y: 114, endPoint x: 186, endPoint y: 113, distance: 75.7
click at [186, 113] on input "Landing Page - [DATE] 18:17:43" at bounding box center [274, 115] width 180 height 10
paste input "Sails - Downwind / Code"
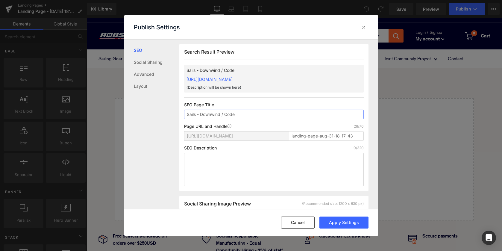
type input "Sails - Downwind / Code"
drag, startPoint x: 354, startPoint y: 135, endPoint x: 285, endPoint y: 134, distance: 68.6
click at [285, 134] on div "[URL][DOMAIN_NAME] landing-page-aug-31-18-17-43" at bounding box center [274, 138] width 180 height 14
paste input "sails-downwind-code"
type input "sails-downwind-code"
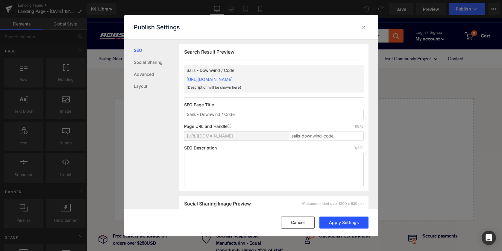
click at [344, 222] on button "Apply Settings" at bounding box center [343, 222] width 49 height 12
click at [365, 26] on icon at bounding box center [364, 27] width 6 height 6
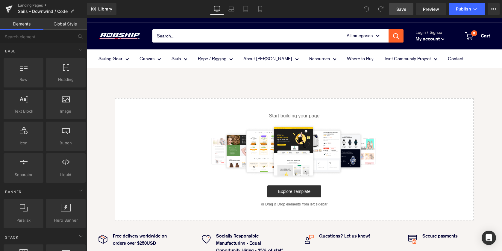
click at [395, 7] on link "Save" at bounding box center [401, 9] width 24 height 12
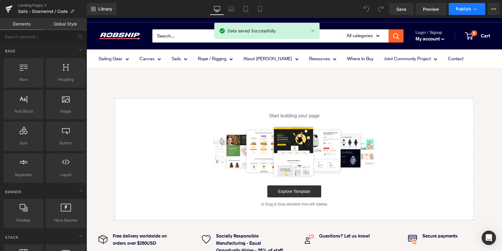
click at [469, 9] on span "Publish" at bounding box center [463, 9] width 15 height 5
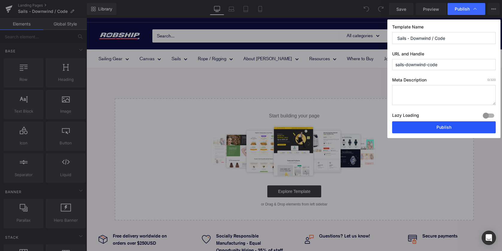
drag, startPoint x: 440, startPoint y: 126, endPoint x: 353, endPoint y: 108, distance: 88.6
click at [440, 126] on button "Publish" at bounding box center [444, 127] width 104 height 12
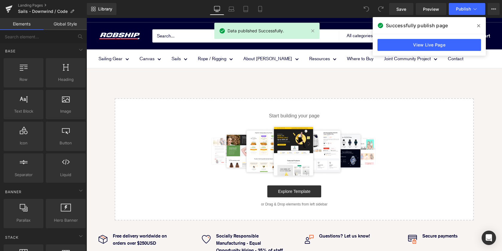
click at [479, 24] on icon at bounding box center [478, 25] width 3 height 5
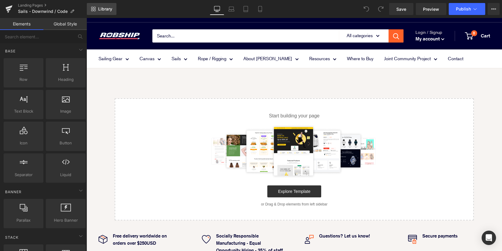
click at [96, 10] on link "Library" at bounding box center [102, 9] width 30 height 12
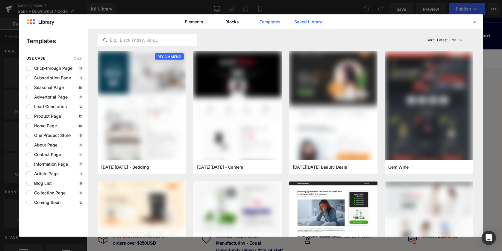
click at [300, 19] on link "Saved Library" at bounding box center [308, 21] width 28 height 15
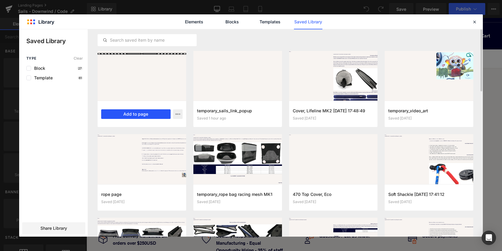
click at [127, 113] on button "Add to page" at bounding box center [135, 114] width 69 height 10
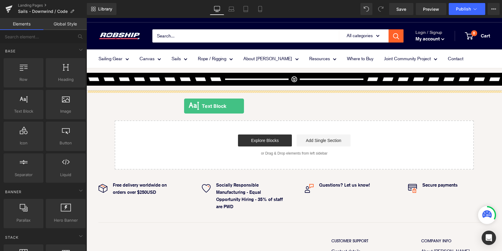
drag, startPoint x: 110, startPoint y: 122, endPoint x: 184, endPoint y: 106, distance: 75.7
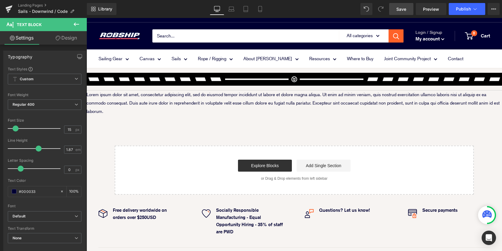
click at [398, 5] on link "Save" at bounding box center [401, 9] width 24 height 12
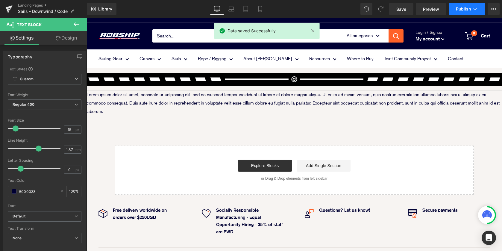
click at [467, 10] on span "Publish" at bounding box center [463, 9] width 15 height 5
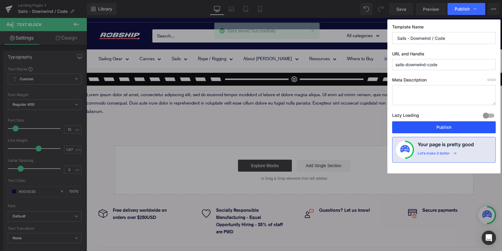
click at [447, 130] on button "Publish" at bounding box center [444, 127] width 104 height 12
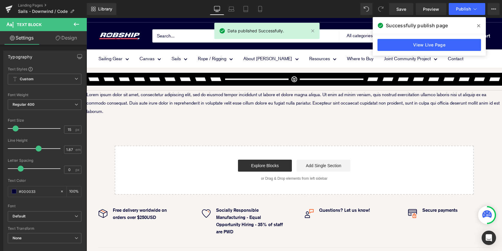
click at [479, 25] on icon at bounding box center [478, 25] width 3 height 5
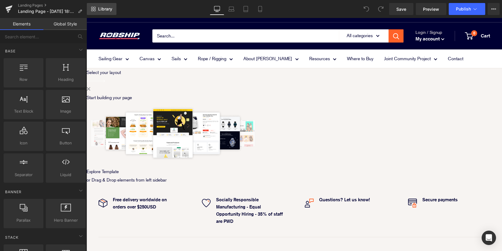
click at [103, 10] on span "Library" at bounding box center [105, 8] width 14 height 5
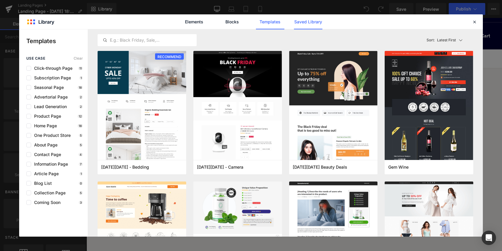
click at [316, 20] on link "Saved Library" at bounding box center [308, 21] width 28 height 15
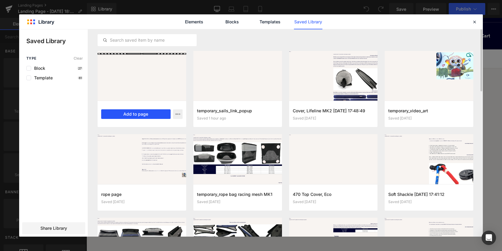
click at [140, 113] on button "Add to page" at bounding box center [135, 114] width 69 height 10
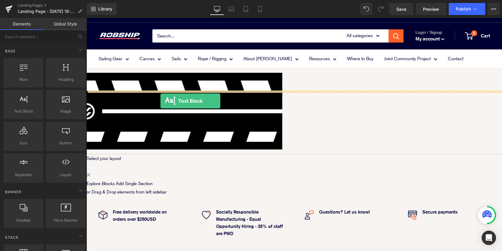
drag, startPoint x: 109, startPoint y: 122, endPoint x: 160, endPoint y: 101, distance: 56.0
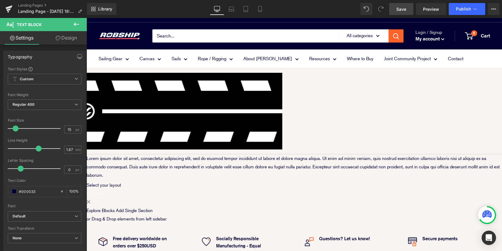
click at [399, 12] on span "Save" at bounding box center [401, 9] width 10 height 6
click at [494, 10] on icon at bounding box center [493, 9] width 5 height 5
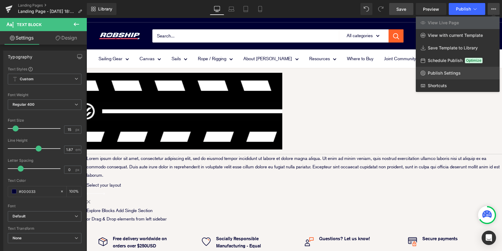
click at [445, 76] on link "Publish Settings" at bounding box center [458, 73] width 84 height 13
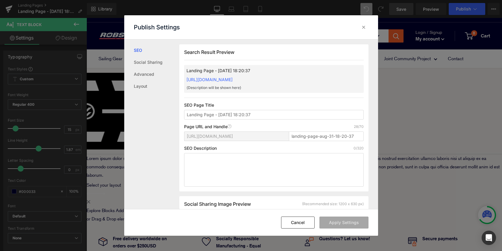
scroll to position [0, 0]
click at [256, 116] on input "Landing Page - [DATE] 18:20:37" at bounding box center [274, 115] width 180 height 10
drag, startPoint x: 267, startPoint y: 114, endPoint x: 186, endPoint y: 113, distance: 80.8
click at [186, 113] on input "Landing Page - [DATE] 18:20:37" at bounding box center [274, 115] width 180 height 10
paste input "Sails - Design Info"
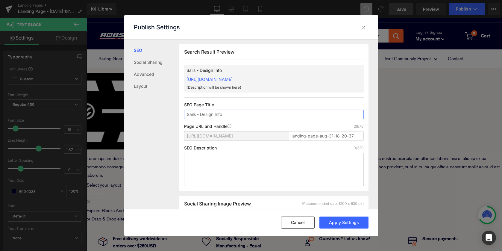
type input "Sails - Design Info"
click at [355, 135] on input "landing-page-aug-31-18-20-37" at bounding box center [326, 136] width 75 height 10
drag, startPoint x: 356, startPoint y: 135, endPoint x: 214, endPoint y: 135, distance: 141.9
click at [217, 135] on div "https://robship.myshopify.com/pages/ landing-page-aug-31-18-20-37" at bounding box center [274, 138] width 180 height 14
paste input "sails-design-info-draft"
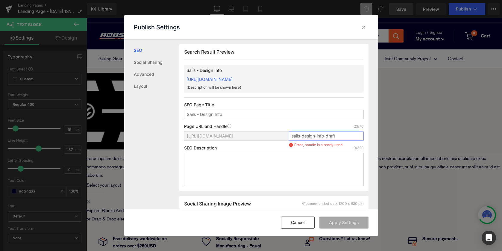
click at [350, 138] on input "sails-design-info-draft" at bounding box center [326, 136] width 75 height 10
type input "sails-design-info"
click at [340, 225] on button "Apply Settings" at bounding box center [343, 222] width 49 height 12
click at [363, 26] on icon at bounding box center [364, 27] width 6 height 6
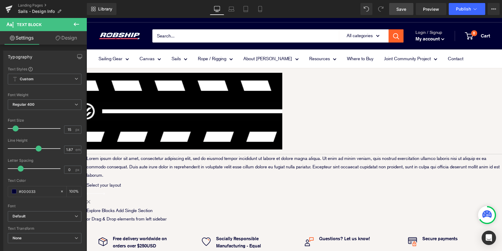
click at [401, 8] on span "Save" at bounding box center [401, 9] width 10 height 6
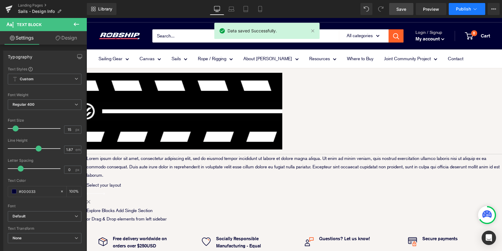
click at [464, 12] on button "Publish" at bounding box center [467, 9] width 37 height 12
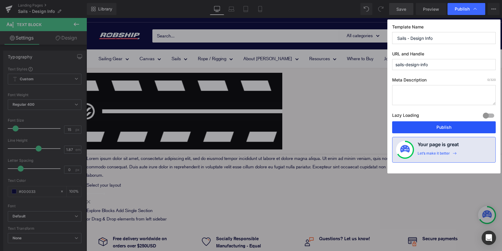
click at [440, 126] on button "Publish" at bounding box center [444, 127] width 104 height 12
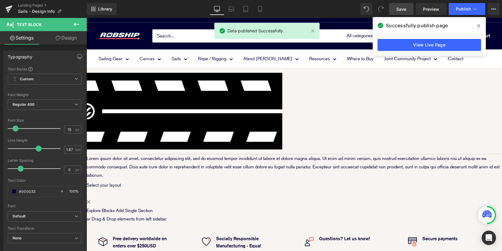
click at [479, 26] on icon at bounding box center [478, 25] width 3 height 3
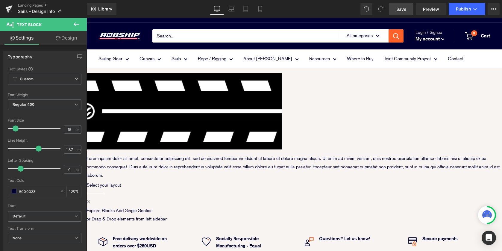
click at [404, 10] on span "Save" at bounding box center [401, 9] width 10 height 6
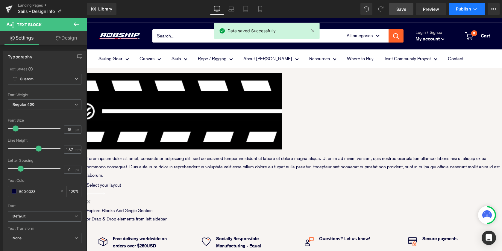
click at [461, 10] on span "Publish" at bounding box center [463, 9] width 15 height 5
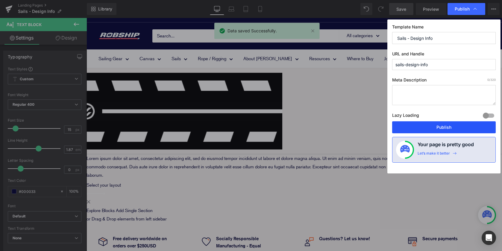
click at [430, 123] on button "Publish" at bounding box center [444, 127] width 104 height 12
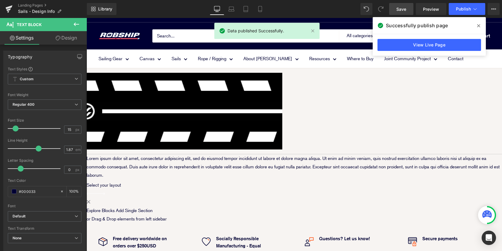
click at [479, 25] on icon at bounding box center [478, 25] width 3 height 3
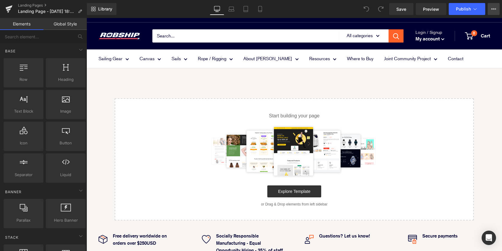
click at [496, 9] on icon at bounding box center [493, 9] width 5 height 5
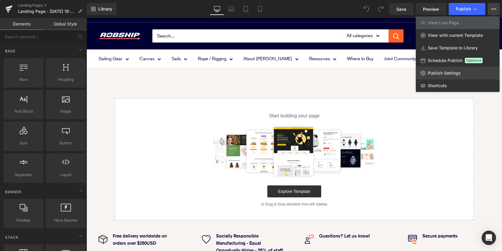
click at [458, 73] on span "Publish Settings" at bounding box center [444, 72] width 33 height 5
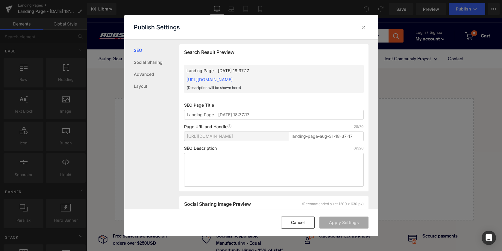
scroll to position [0, 0]
click at [259, 113] on input "Landing Page - [DATE] 18:37:17" at bounding box center [274, 115] width 180 height 10
drag, startPoint x: 281, startPoint y: 113, endPoint x: 187, endPoint y: 114, distance: 94.3
click at [187, 114] on input "Landing Page - [DATE] 18:37:17" at bounding box center [274, 115] width 180 height 10
type input "Sails - Competition"
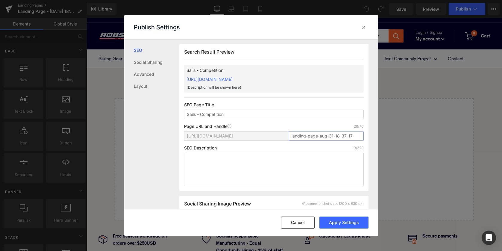
click at [356, 136] on input "landing-page-aug-31-18-37-17" at bounding box center [326, 136] width 75 height 10
drag, startPoint x: 354, startPoint y: 135, endPoint x: 263, endPoint y: 135, distance: 91.3
click at [266, 135] on div "[URL][DOMAIN_NAME] landing-page-aug-31-18-37-17" at bounding box center [274, 138] width 180 height 14
paste input "sails-competition"
type input "sails-competition"
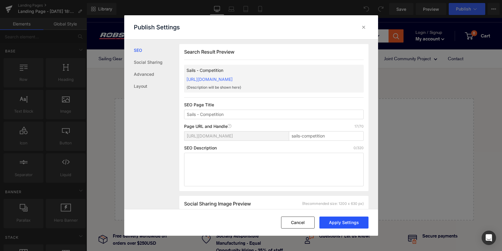
click at [346, 219] on button "Apply Settings" at bounding box center [343, 222] width 49 height 12
click at [364, 28] on icon at bounding box center [364, 27] width 6 height 6
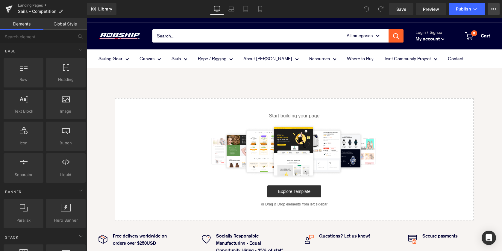
click at [490, 8] on button "View Live Page View with current Template Save Template to Library Schedule Pub…" at bounding box center [494, 9] width 12 height 12
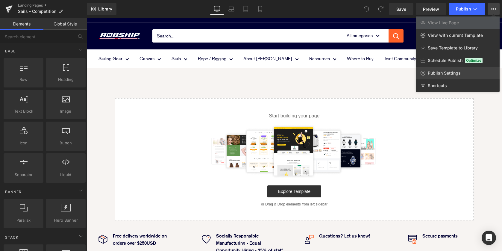
click at [453, 75] on span "Publish Settings" at bounding box center [444, 72] width 33 height 5
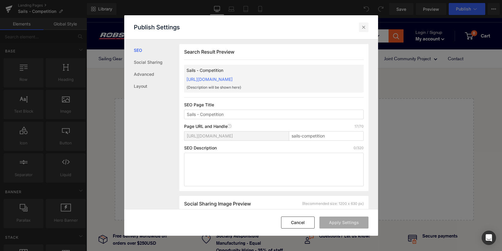
click at [361, 25] on icon at bounding box center [364, 27] width 6 height 6
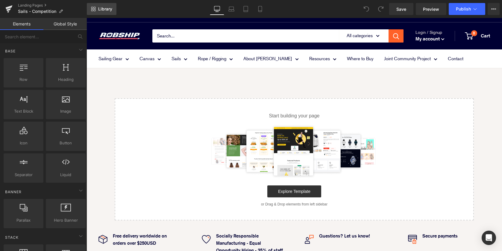
click at [105, 8] on span "Library" at bounding box center [105, 8] width 14 height 5
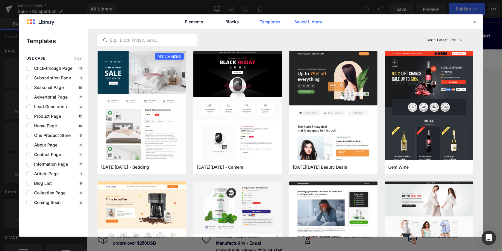
click at [309, 22] on link "Saved Library" at bounding box center [308, 21] width 28 height 15
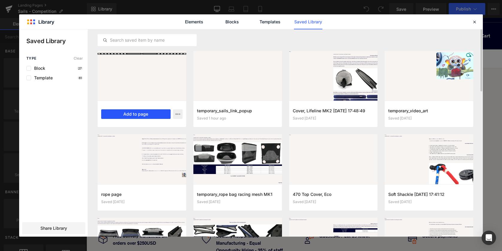
drag, startPoint x: 141, startPoint y: 116, endPoint x: 54, endPoint y: 99, distance: 88.3
click at [141, 116] on button "Add to page" at bounding box center [135, 114] width 69 height 10
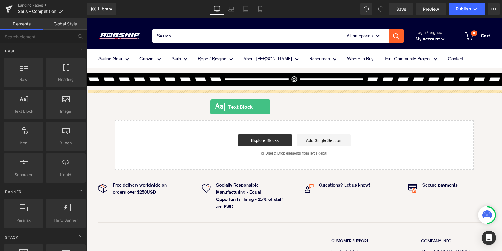
drag, startPoint x: 105, startPoint y: 124, endPoint x: 210, endPoint y: 107, distance: 106.7
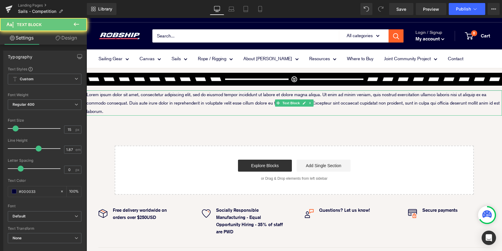
click at [182, 100] on p "Lorem ipsum dolor sit amet, consectetur adipiscing elit, sed do eiusmod tempor …" at bounding box center [295, 102] width 416 height 25
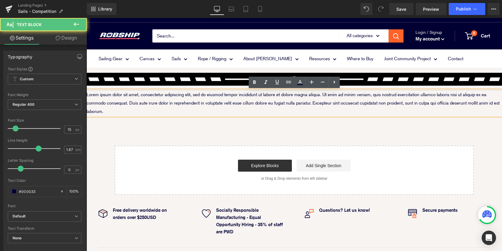
click at [128, 107] on p "Lorem ipsum dolor sit amet, consectetur adipiscing elit, sed do eiusmod tempor …" at bounding box center [295, 102] width 416 height 25
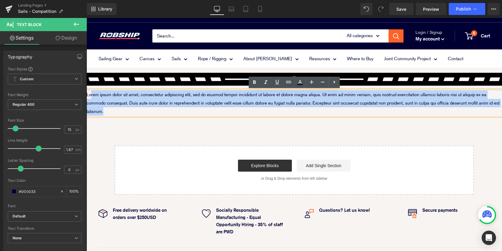
drag, startPoint x: 110, startPoint y: 111, endPoint x: 91, endPoint y: 92, distance: 27.3
click at [91, 92] on p "Lorem ipsum dolor sit amet, consectetur adipiscing elit, sed do eiusmod tempor …" at bounding box center [295, 102] width 416 height 25
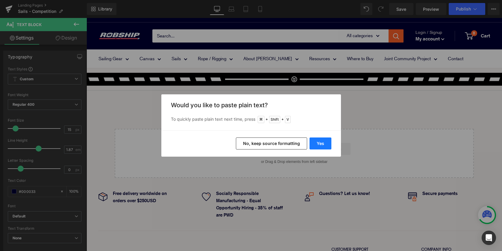
click at [315, 147] on button "Yes" at bounding box center [321, 143] width 22 height 12
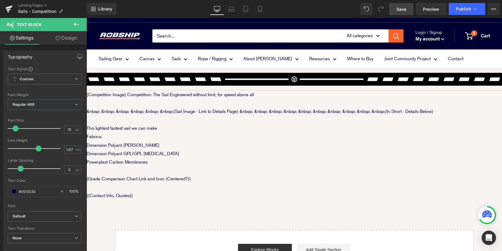
click at [398, 6] on span "Save" at bounding box center [401, 9] width 10 height 6
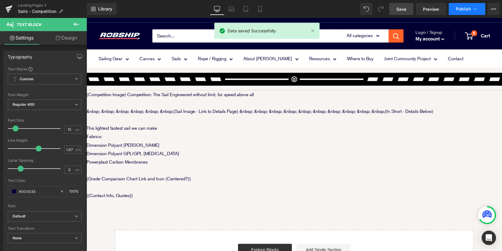
click at [461, 8] on span "Publish" at bounding box center [463, 9] width 15 height 5
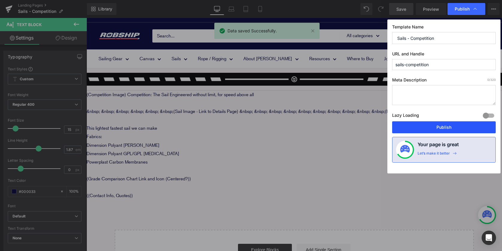
drag, startPoint x: 426, startPoint y: 127, endPoint x: 340, endPoint y: 109, distance: 88.3
click at [426, 127] on button "Publish" at bounding box center [444, 127] width 104 height 12
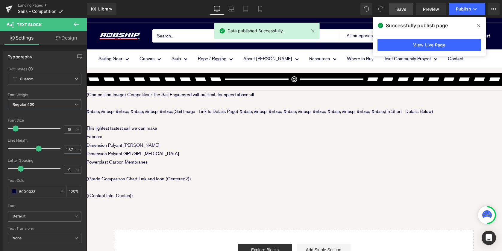
click at [478, 25] on icon at bounding box center [478, 25] width 3 height 3
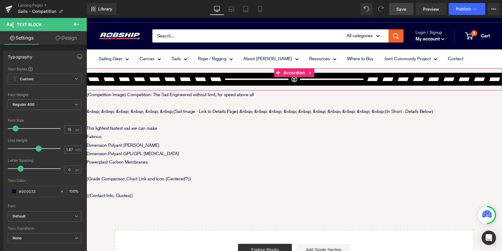
click at [245, 87] on div "Image Image Image Row" at bounding box center [295, 79] width 416 height 22
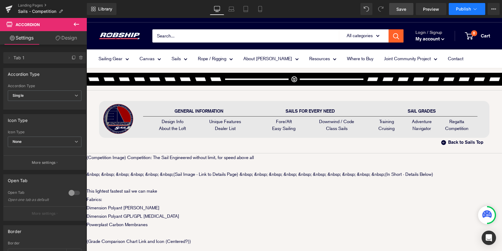
click at [461, 12] on button "Publish" at bounding box center [467, 9] width 37 height 12
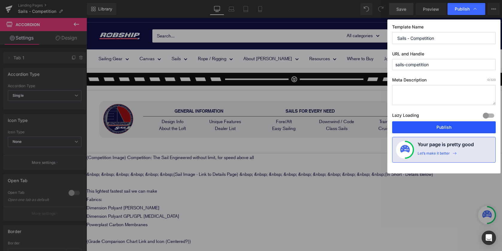
drag, startPoint x: 436, startPoint y: 127, endPoint x: 318, endPoint y: 8, distance: 167.9
click at [436, 127] on button "Publish" at bounding box center [444, 127] width 104 height 12
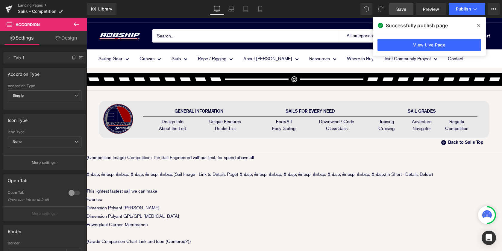
click at [401, 6] on span "Save" at bounding box center [401, 9] width 10 height 6
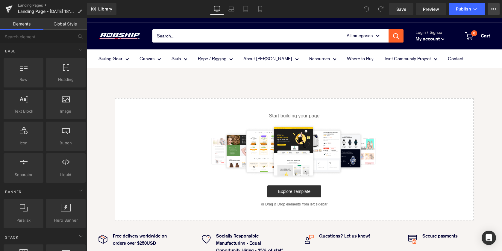
click at [495, 7] on icon at bounding box center [493, 9] width 5 height 5
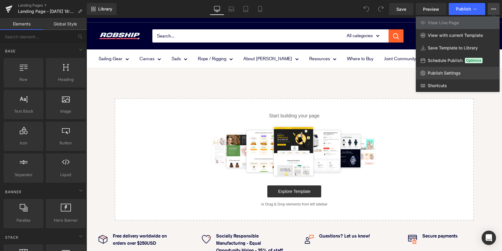
click at [449, 73] on span "Publish Settings" at bounding box center [444, 72] width 33 height 5
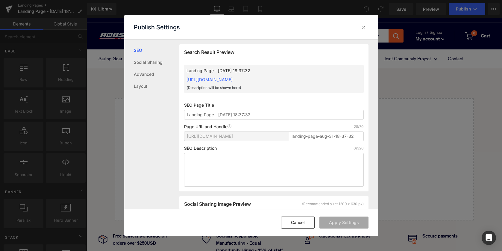
scroll to position [0, 0]
click at [258, 114] on input "Landing Page - Aug 31, 18:37:32" at bounding box center [274, 115] width 180 height 10
drag, startPoint x: 272, startPoint y: 114, endPoint x: 187, endPoint y: 113, distance: 85.0
click at [187, 113] on input "Landing Page - Aug 31, 18:37:32" at bounding box center [274, 115] width 180 height 10
paste input "Sails - Adventure"
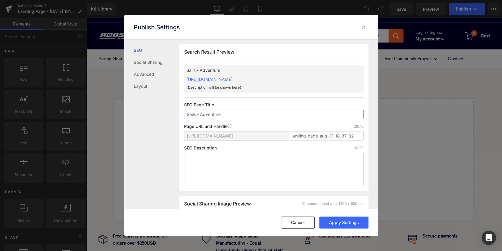
type input "Sails - Adventure"
click at [356, 134] on input "landing-page-aug-31-18-37-32" at bounding box center [326, 136] width 75 height 10
drag, startPoint x: 356, startPoint y: 136, endPoint x: 229, endPoint y: 136, distance: 126.9
click at [233, 136] on div "https://robship.myshopify.com/pages/ landing-page-aug-31-18-37-32" at bounding box center [274, 138] width 180 height 14
paste input "sails-adventure"
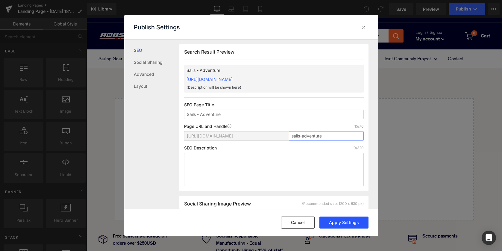
type input "sails-adventure"
click at [346, 225] on button "Apply Settings" at bounding box center [343, 222] width 49 height 12
click at [363, 27] on icon at bounding box center [364, 27] width 6 height 6
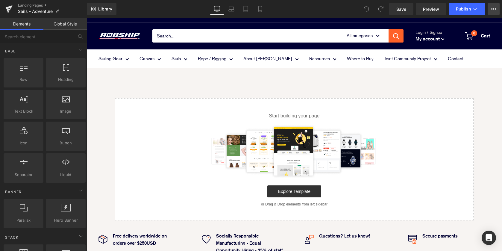
click at [496, 10] on icon at bounding box center [493, 9] width 5 height 5
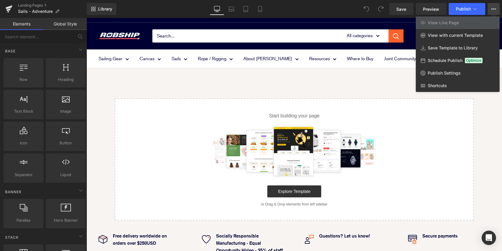
click at [302, 79] on div at bounding box center [295, 134] width 416 height 233
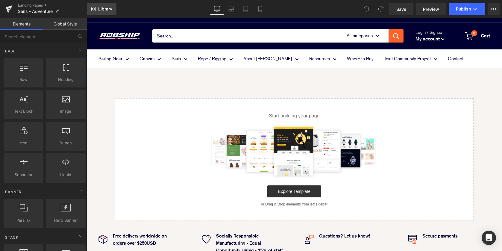
click at [113, 8] on link "Library" at bounding box center [102, 9] width 30 height 12
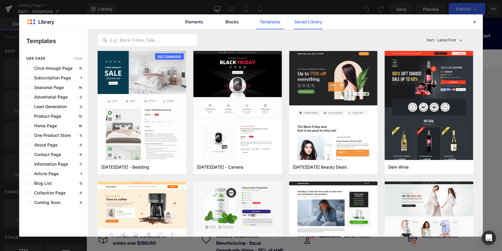
click at [314, 19] on link "Saved Library" at bounding box center [308, 21] width 28 height 15
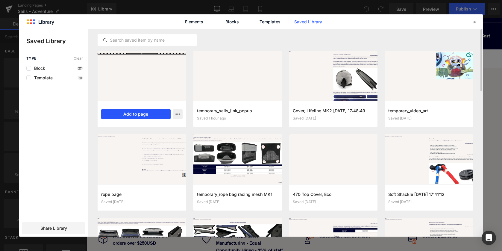
click at [132, 116] on button "Add to page" at bounding box center [135, 114] width 69 height 10
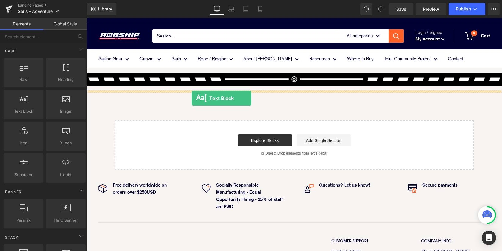
drag, startPoint x: 104, startPoint y: 127, endPoint x: 192, endPoint y: 98, distance: 92.1
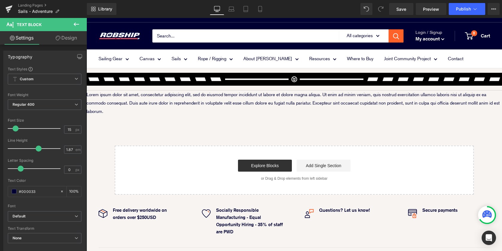
click at [167, 121] on div "Image Image Image Row Image GENERAL INFORMATION Text Block Separator Design Inf…" at bounding box center [295, 131] width 416 height 126
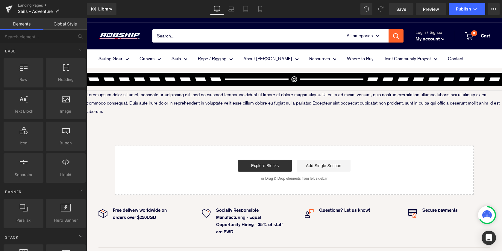
click at [132, 111] on p "Lorem ipsum dolor sit amet, consectetur adipiscing elit, sed do eiusmod tempor …" at bounding box center [295, 102] width 416 height 25
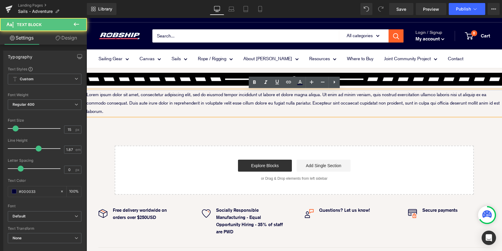
click at [128, 111] on p "Lorem ipsum dolor sit amet, consectetur adipiscing elit, sed do eiusmod tempor …" at bounding box center [295, 102] width 416 height 25
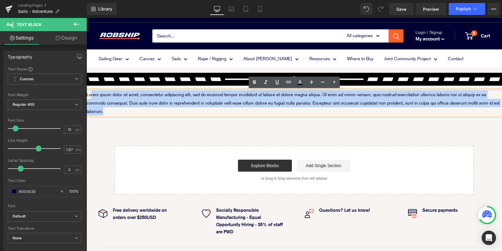
drag, startPoint x: 119, startPoint y: 111, endPoint x: 91, endPoint y: 94, distance: 33.3
click at [91, 94] on p "Lorem ipsum dolor sit amet, consectetur adipiscing elit, sed do eiusmod tempor …" at bounding box center [295, 102] width 416 height 25
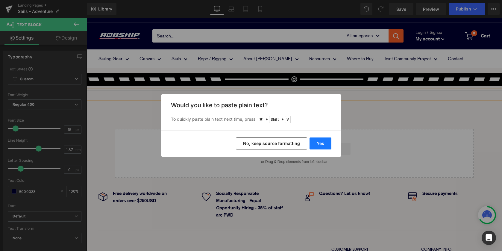
click at [323, 145] on button "Yes" at bounding box center [321, 143] width 22 height 12
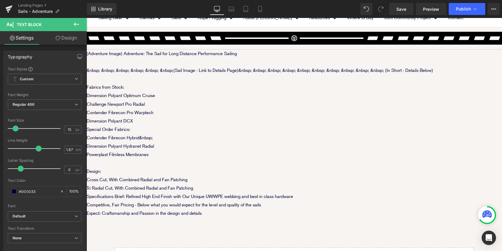
scroll to position [0, 0]
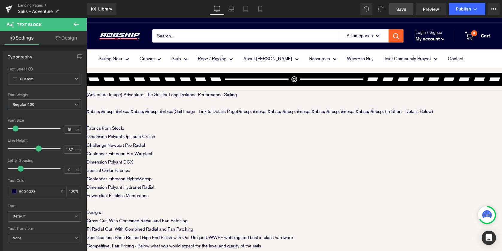
click at [399, 10] on span "Save" at bounding box center [401, 9] width 10 height 6
click at [473, 7] on icon at bounding box center [475, 9] width 6 height 6
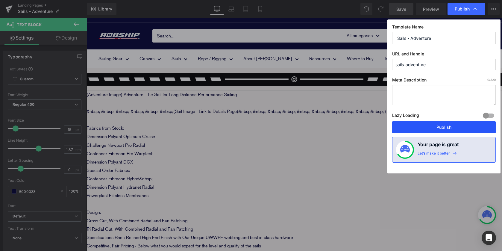
click at [448, 128] on button "Publish" at bounding box center [444, 127] width 104 height 12
click at [448, 128] on p "Fabrics from Stock:" at bounding box center [295, 128] width 416 height 8
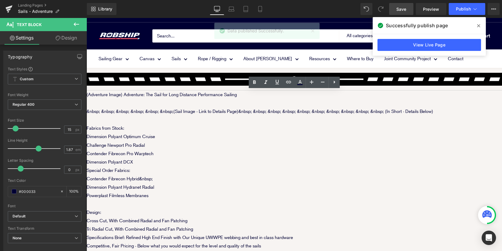
click at [480, 25] on icon at bounding box center [478, 25] width 3 height 5
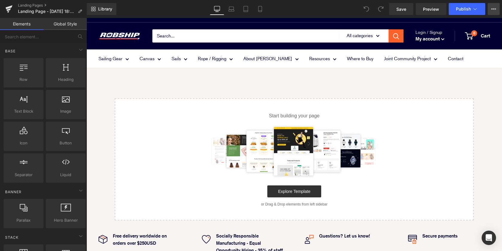
click at [497, 11] on button "View Live Page View with current Template Save Template to Library Schedule Pub…" at bounding box center [494, 9] width 12 height 12
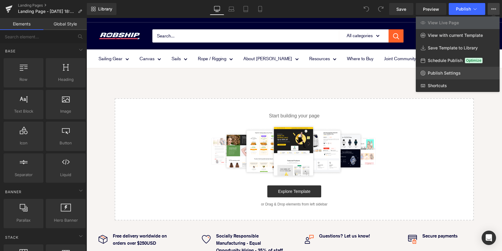
click at [448, 72] on span "Publish Settings" at bounding box center [444, 72] width 33 height 5
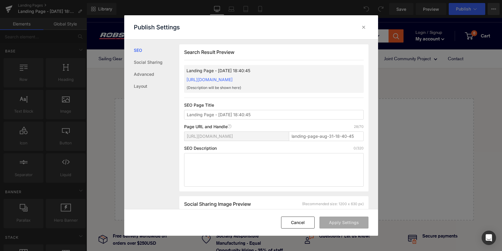
scroll to position [0, 0]
click at [259, 115] on input "Landing Page - [DATE] 18:40:45" at bounding box center [274, 115] width 180 height 10
drag, startPoint x: 269, startPoint y: 113, endPoint x: 178, endPoint y: 113, distance: 91.3
click at [178, 113] on div "SEO Social Sharing Advanced Layout Search Result Preview Landing Page - [DATE] …" at bounding box center [251, 125] width 254 height 170
type input "Sails - About the Loft"
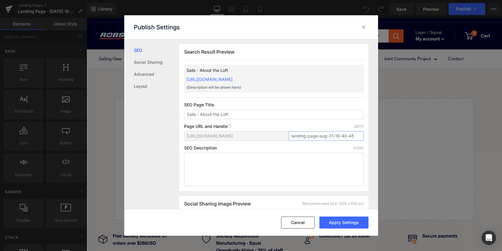
drag, startPoint x: 355, startPoint y: 136, endPoint x: 253, endPoint y: 136, distance: 101.8
click at [256, 136] on div "[URL][DOMAIN_NAME] landing-page-aug-31-18-40-45" at bounding box center [274, 138] width 180 height 14
paste input "sails-about-the-loft-draft"
type input "sails-about-the-loft"
click at [341, 223] on button "Apply Settings" at bounding box center [343, 222] width 49 height 12
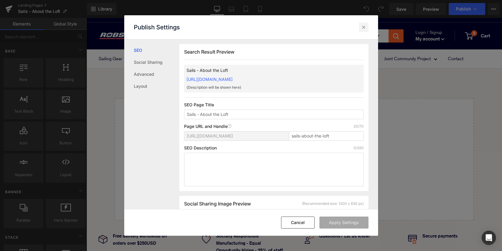
click at [364, 27] on icon at bounding box center [364, 27] width 6 height 6
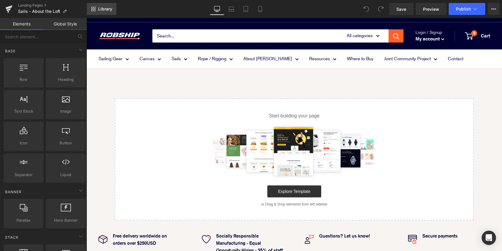
click at [102, 7] on span "Library" at bounding box center [105, 8] width 14 height 5
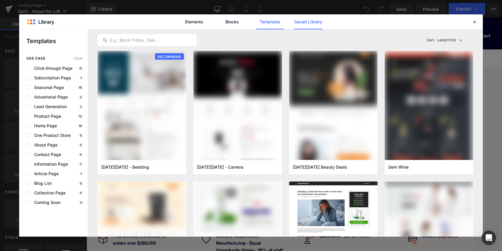
click at [311, 22] on link "Saved Library" at bounding box center [308, 21] width 28 height 15
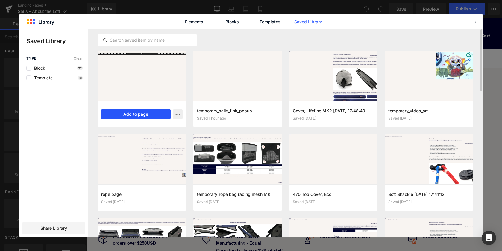
click at [140, 115] on button "Add to page" at bounding box center [135, 114] width 69 height 10
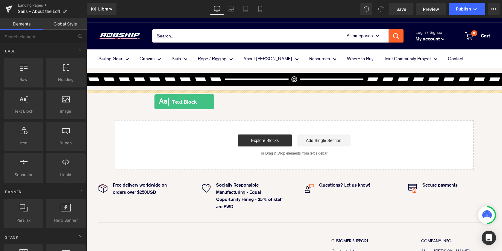
drag, startPoint x: 106, startPoint y: 122, endPoint x: 156, endPoint y: 101, distance: 54.2
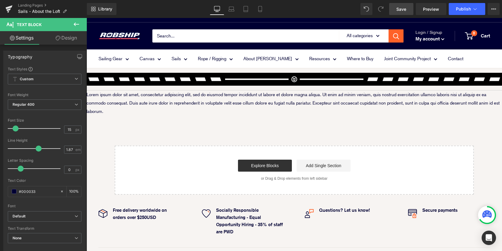
click at [397, 8] on link "Save" at bounding box center [401, 9] width 24 height 12
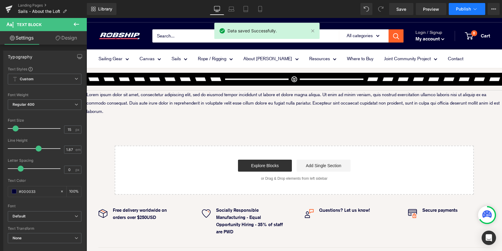
click at [476, 13] on button "Publish" at bounding box center [467, 9] width 37 height 12
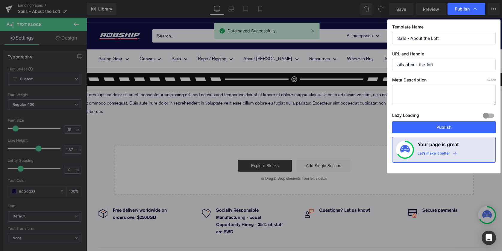
click at [476, 13] on div "Publish" at bounding box center [467, 9] width 38 height 12
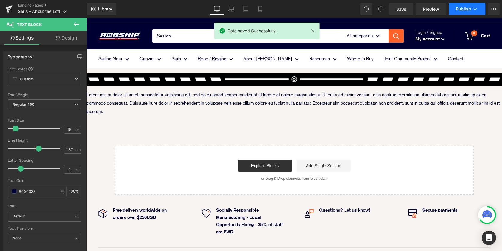
click at [467, 4] on button "Publish" at bounding box center [467, 9] width 37 height 12
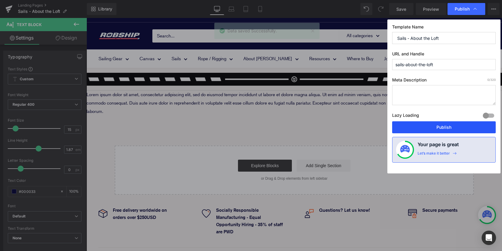
click at [444, 127] on button "Publish" at bounding box center [444, 127] width 104 height 12
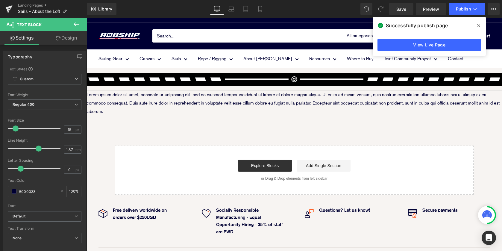
click at [481, 25] on span at bounding box center [479, 26] width 10 height 10
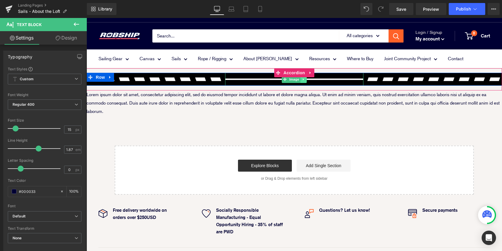
click at [304, 81] on link at bounding box center [304, 79] width 6 height 7
click at [249, 82] on img at bounding box center [294, 79] width 139 height 13
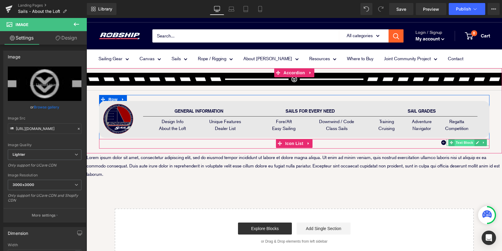
click at [463, 144] on span "Text Block" at bounding box center [465, 142] width 20 height 7
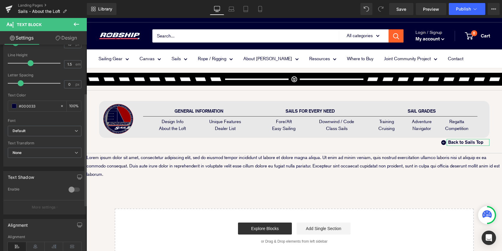
scroll to position [90, 0]
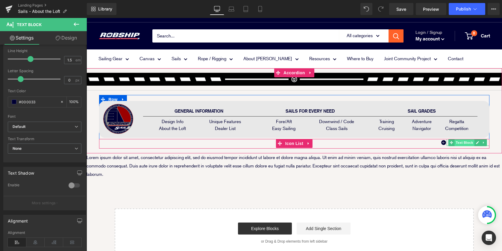
click at [461, 143] on span "Text Block" at bounding box center [465, 142] width 20 height 7
click at [464, 143] on span "Text Block" at bounding box center [465, 142] width 20 height 7
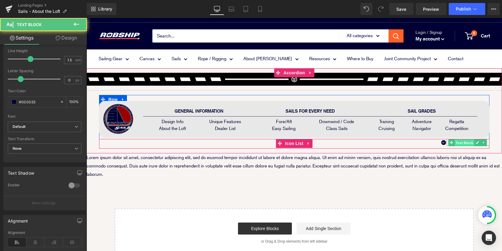
click at [464, 143] on span "Text Block" at bounding box center [465, 142] width 20 height 7
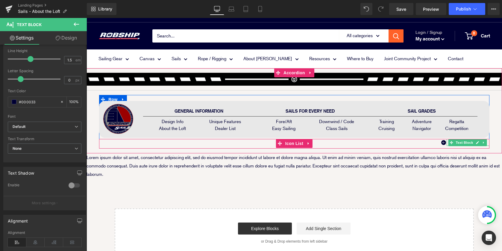
click at [449, 144] on strong "Back to Sails Top" at bounding box center [465, 142] width 35 height 6
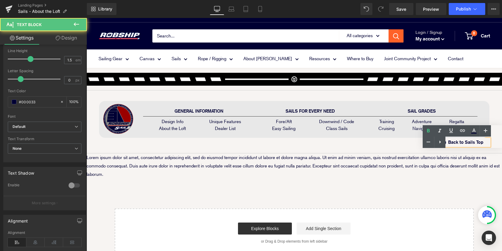
click at [449, 144] on div "Text Color Highlight Color #333333" at bounding box center [462, 136] width 79 height 23
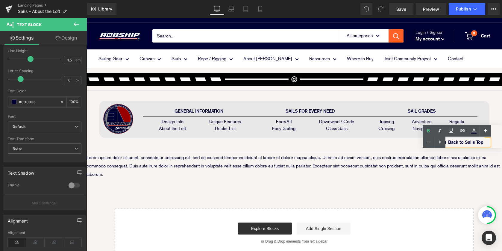
click at [467, 143] on div "Text Color Highlight Color #333333" at bounding box center [462, 136] width 79 height 23
click at [483, 143] on div "Text Color Highlight Color #333333" at bounding box center [462, 136] width 79 height 23
drag, startPoint x: 486, startPoint y: 143, endPoint x: 452, endPoint y: 143, distance: 34.1
click at [452, 143] on div "Text Color Highlight Color #333333" at bounding box center [462, 136] width 79 height 23
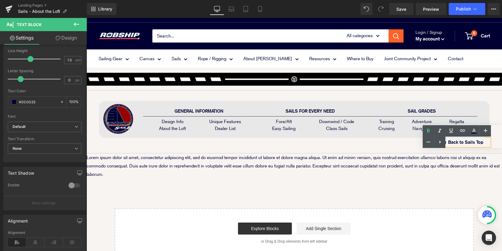
click at [463, 141] on div "Text Color Highlight Color #333333" at bounding box center [462, 136] width 79 height 23
click at [455, 143] on div "Text Color Highlight Color #333333" at bounding box center [462, 136] width 79 height 23
click at [461, 130] on icon at bounding box center [462, 130] width 7 height 7
click at [360, 147] on div "Icon [URL][DOMAIN_NAME] Back to Sails Top Text Block" at bounding box center [294, 144] width 390 height 10
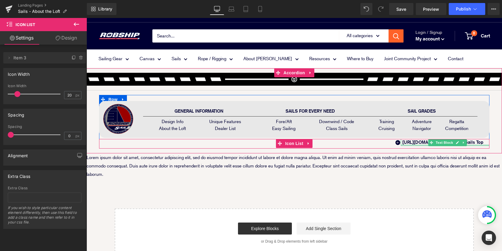
click at [472, 145] on div at bounding box center [445, 144] width 89 height 1
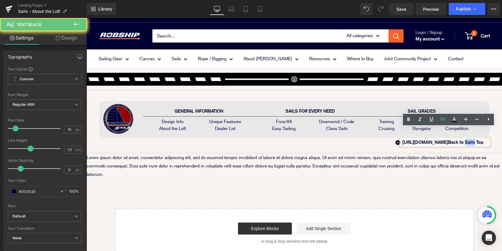
click at [472, 145] on p "[URL][DOMAIN_NAME] Back to Sails Top" at bounding box center [442, 142] width 81 height 7
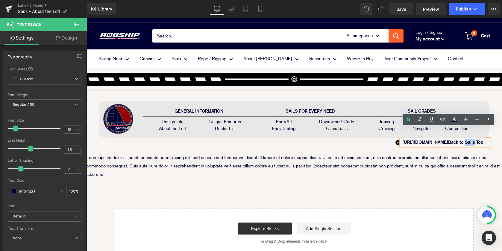
drag, startPoint x: 449, startPoint y: 142, endPoint x: 396, endPoint y: 143, distance: 53.0
click at [401, 143] on div "[URL][DOMAIN_NAME] Back to Sails Top" at bounding box center [445, 142] width 89 height 7
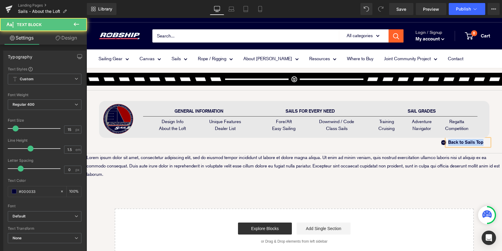
drag, startPoint x: 484, startPoint y: 143, endPoint x: 444, endPoint y: 140, distance: 40.8
click at [444, 140] on li "Icon Back to Sails Top Text Block" at bounding box center [465, 142] width 49 height 7
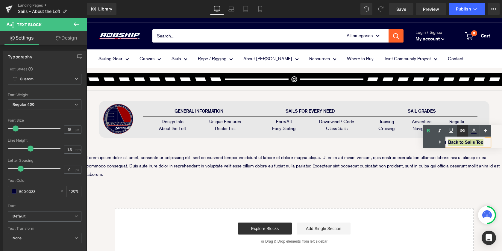
click at [460, 130] on icon at bounding box center [462, 130] width 7 height 7
click at [458, 157] on input "text" at bounding box center [491, 155] width 92 height 15
paste input "/pages/sails-top-page"
type input "/pages/sails-top-page"
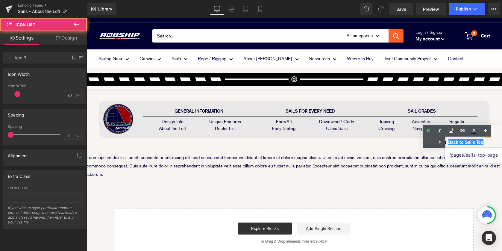
click at [390, 145] on div "Icon Back to Sails Top Text Block" at bounding box center [294, 144] width 390 height 10
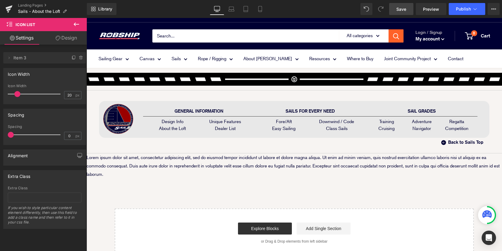
click at [406, 4] on link "Save" at bounding box center [401, 9] width 24 height 12
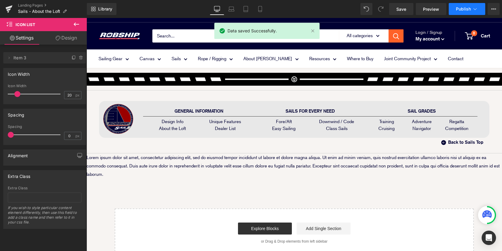
click at [463, 13] on button "Publish" at bounding box center [467, 9] width 37 height 12
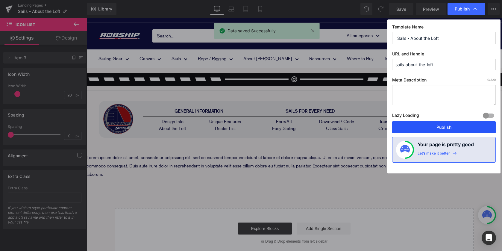
drag, startPoint x: 434, startPoint y: 125, endPoint x: 347, endPoint y: 107, distance: 88.4
click at [434, 125] on button "Publish" at bounding box center [444, 127] width 104 height 12
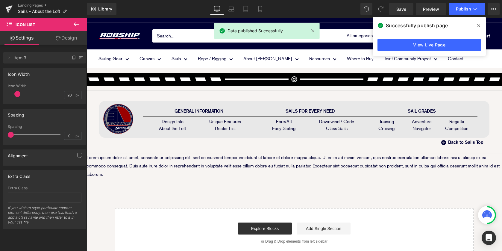
click at [480, 25] on icon at bounding box center [478, 25] width 3 height 5
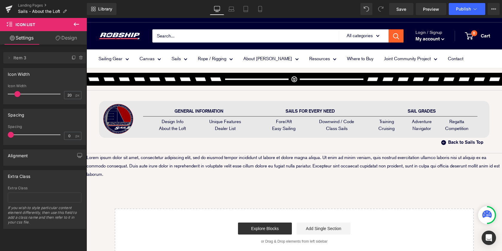
click at [464, 1] on div "Library Desktop Desktop Laptop Tablet Mobile Save Preview Publish Scheduled Vie…" at bounding box center [294, 9] width 415 height 18
click at [464, 11] on span "Publish" at bounding box center [463, 9] width 15 height 5
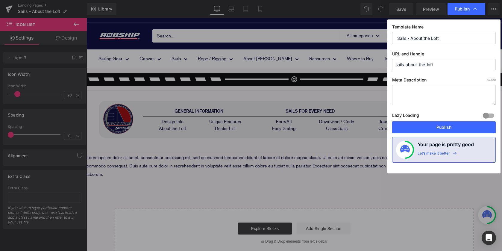
click at [446, 119] on div "Lazy Loading Build Upgrade plan to unlock" at bounding box center [444, 116] width 104 height 10
drag, startPoint x: 442, startPoint y: 125, endPoint x: 356, endPoint y: 107, distance: 88.3
click at [442, 125] on button "Publish" at bounding box center [444, 127] width 104 height 12
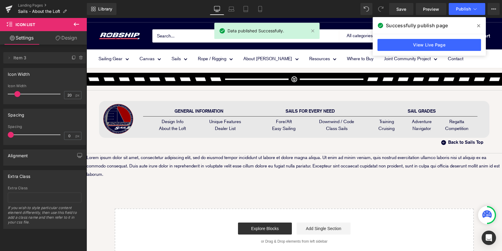
click at [478, 26] on icon at bounding box center [478, 25] width 3 height 5
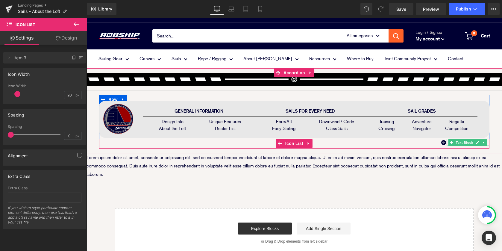
click at [478, 144] on icon at bounding box center [477, 143] width 3 height 4
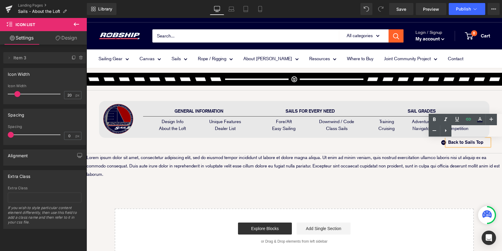
click at [483, 144] on strong "Back to Sails Top" at bounding box center [465, 142] width 35 height 6
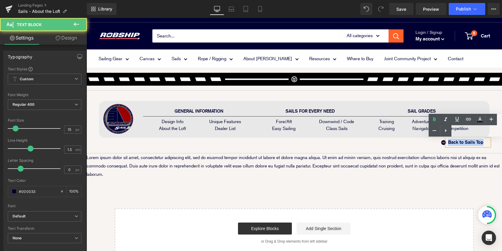
drag, startPoint x: 484, startPoint y: 143, endPoint x: 448, endPoint y: 141, distance: 36.6
click at [448, 141] on div "Back to Sails Top" at bounding box center [468, 142] width 43 height 7
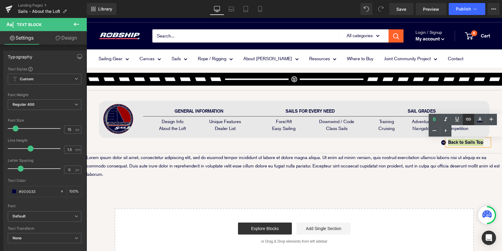
click at [467, 118] on icon at bounding box center [468, 119] width 5 height 2
click at [459, 157] on input "text" at bounding box center [491, 155] width 92 height 15
paste input "/pages/sails-top-page"
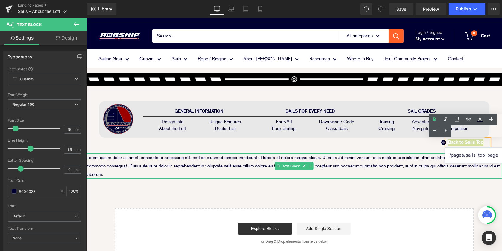
type input "/pages/sails-top-page"
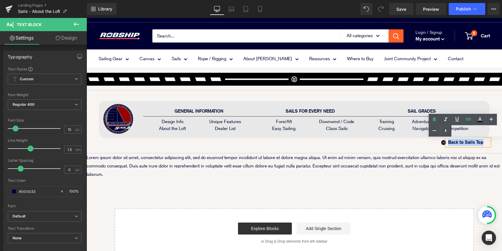
click at [415, 147] on div "Icon Back to Sails Top Text Block" at bounding box center [294, 144] width 390 height 10
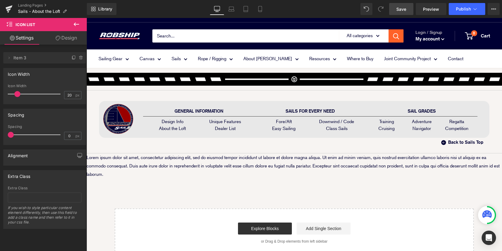
click at [402, 11] on span "Save" at bounding box center [401, 9] width 10 height 6
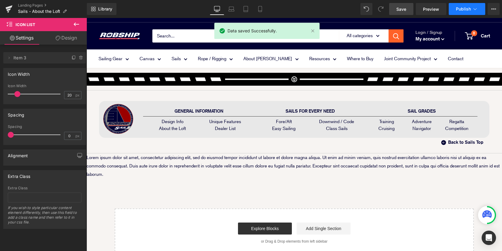
click at [464, 10] on span "Publish" at bounding box center [463, 9] width 15 height 5
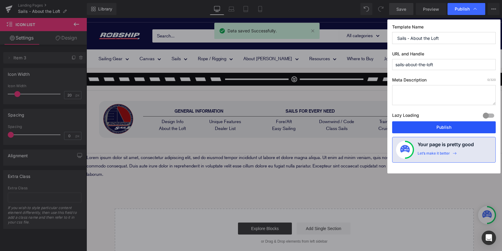
click at [438, 127] on button "Publish" at bounding box center [444, 127] width 104 height 12
